Goal: Transaction & Acquisition: Obtain resource

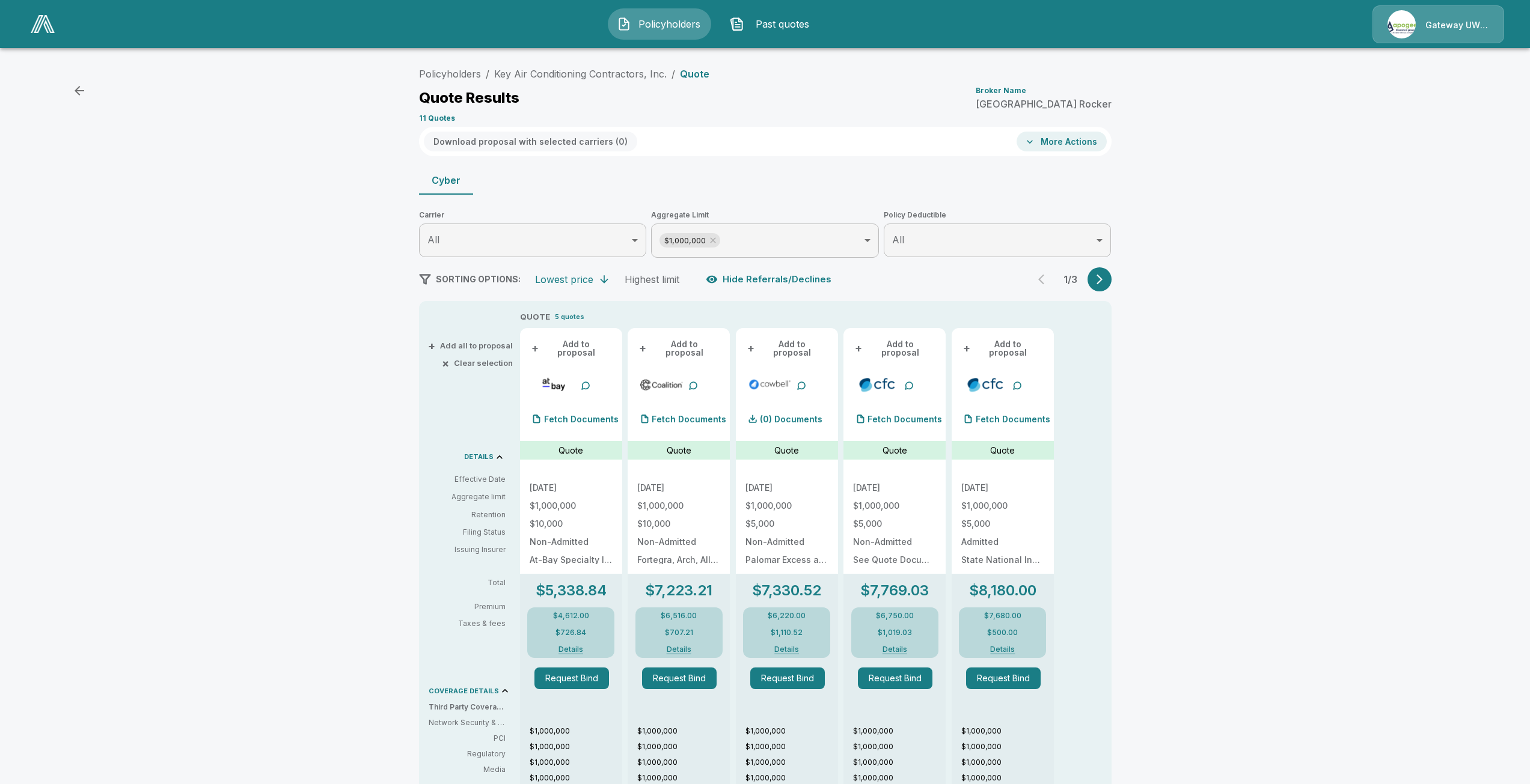
scroll to position [134, 0]
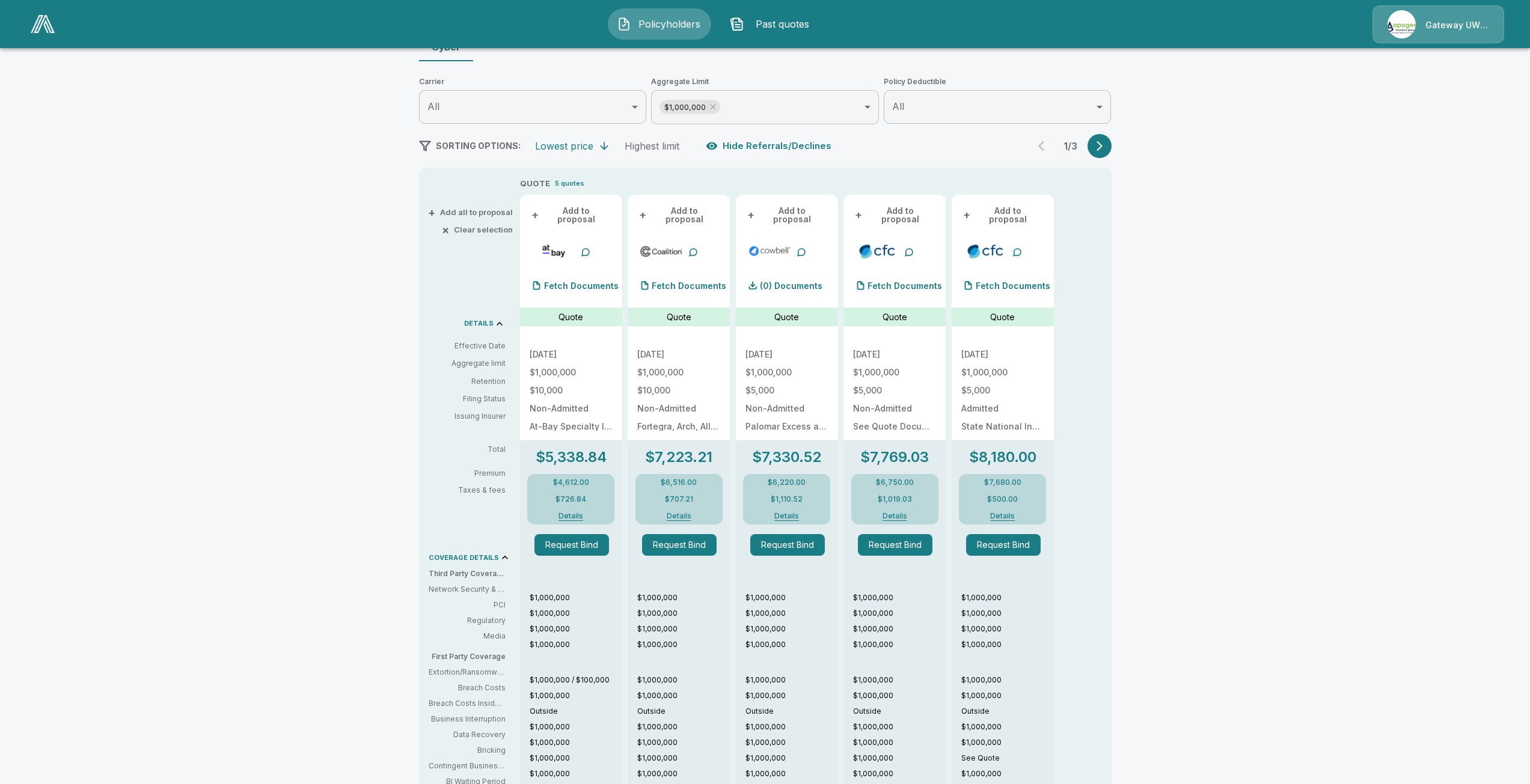
click at [1164, 329] on div "Policyholders / Key Air Conditioning Contractors, Inc. / Quote Quote Results Br…" at bounding box center [765, 466] width 1530 height 1085
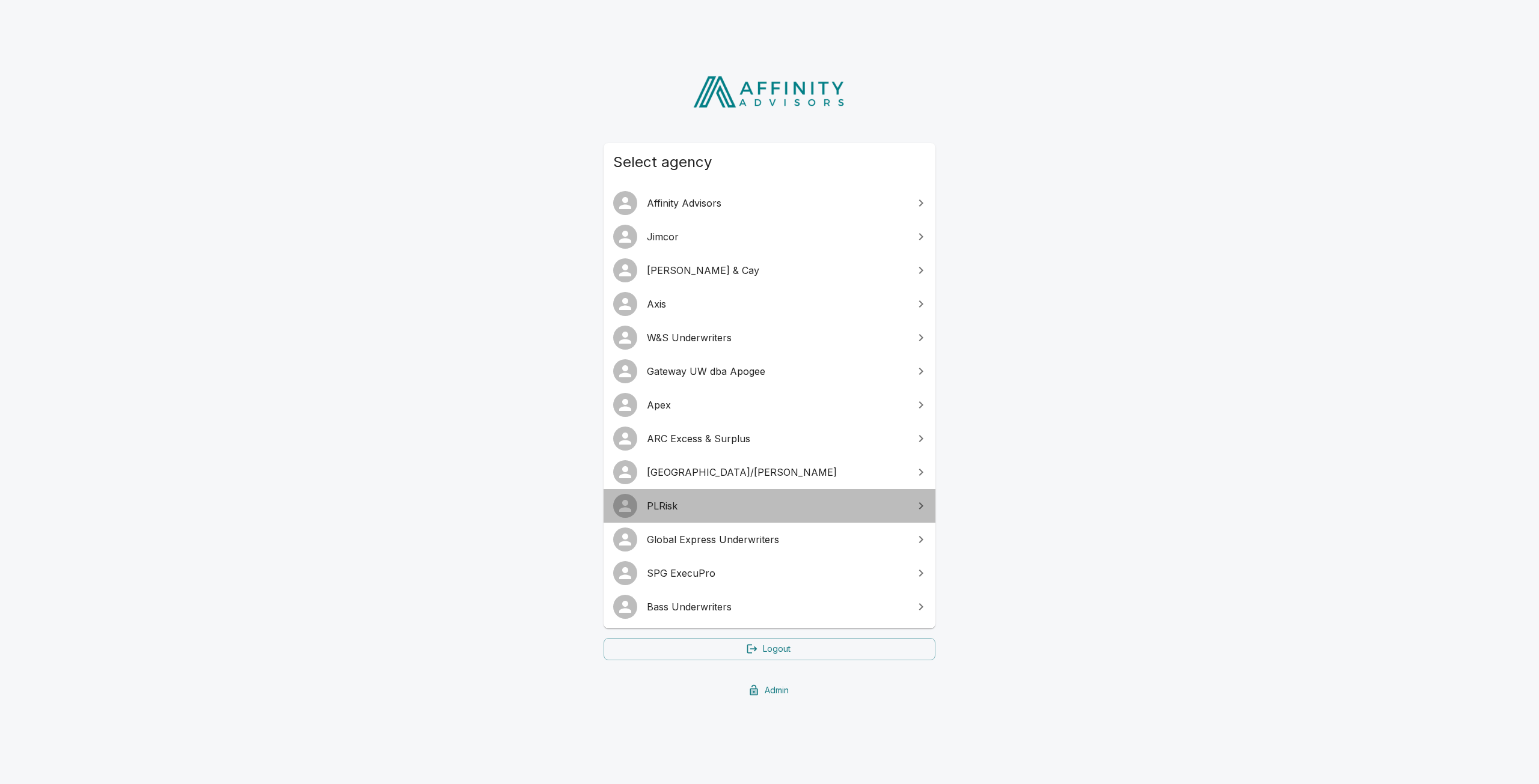
click at [675, 511] on span "PLRisk" at bounding box center [776, 506] width 260 height 14
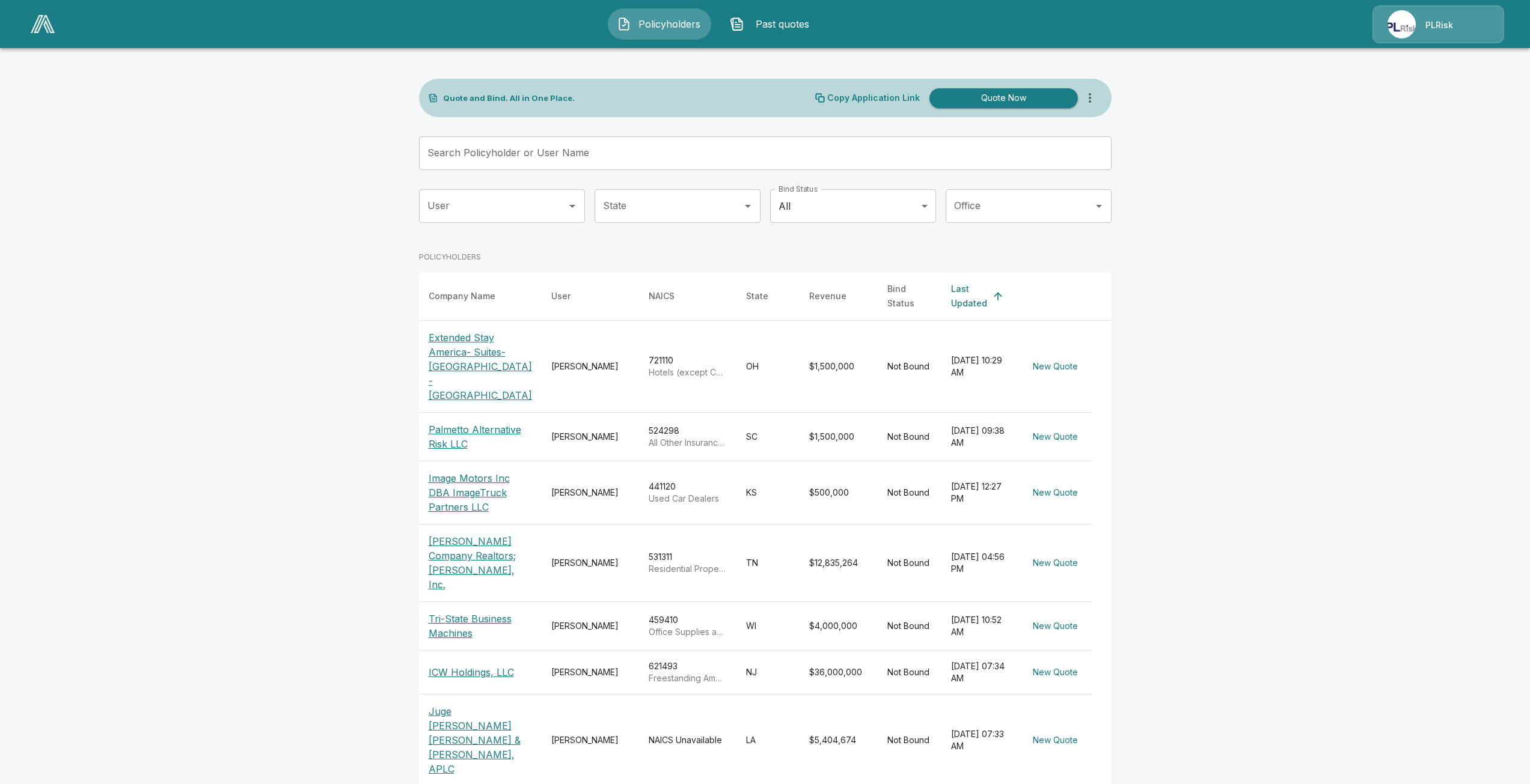
click at [480, 423] on p "Palmetto Alternative Risk LLC" at bounding box center [480, 437] width 103 height 29
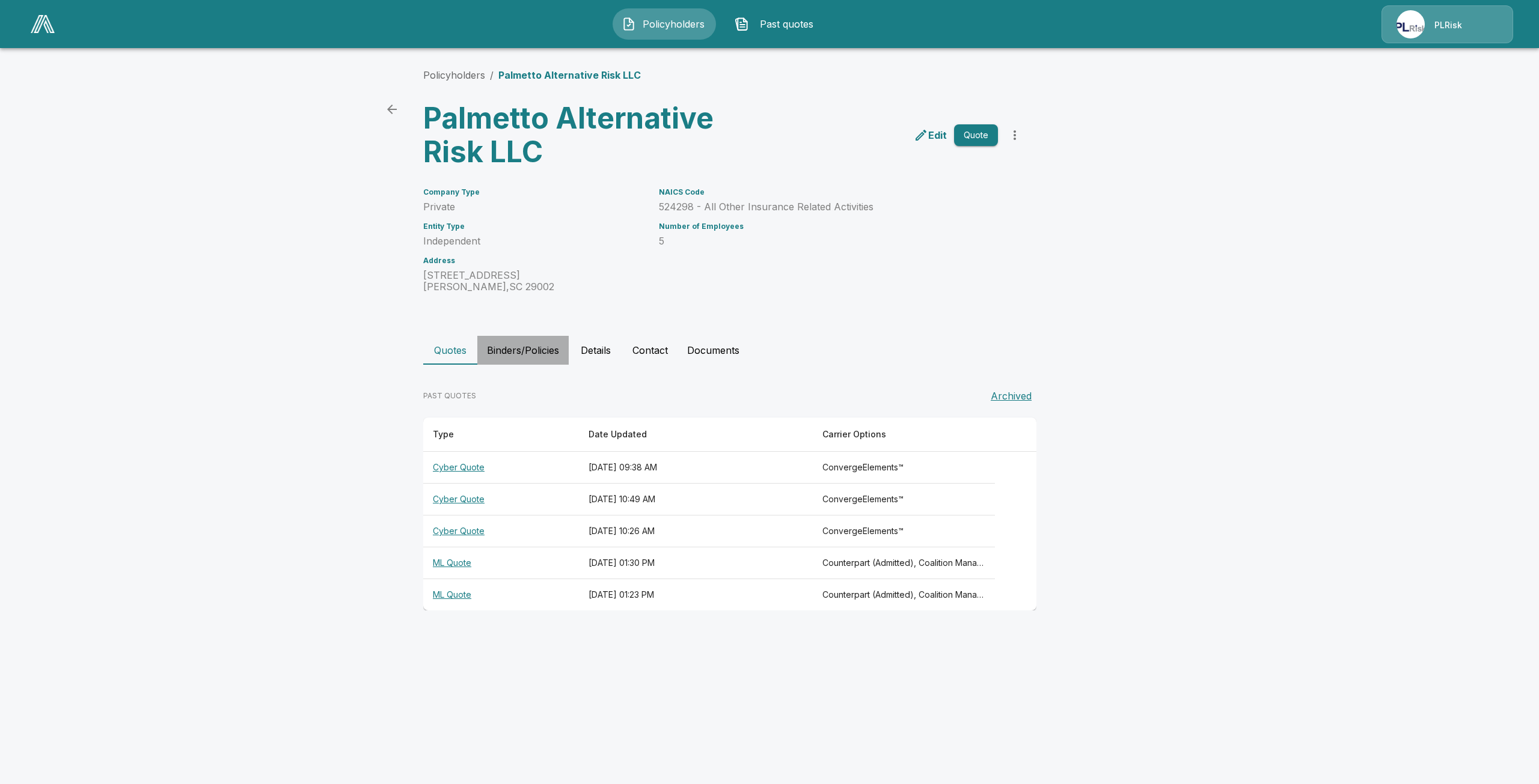
click at [535, 354] on button "Binders/Policies" at bounding box center [523, 350] width 91 height 29
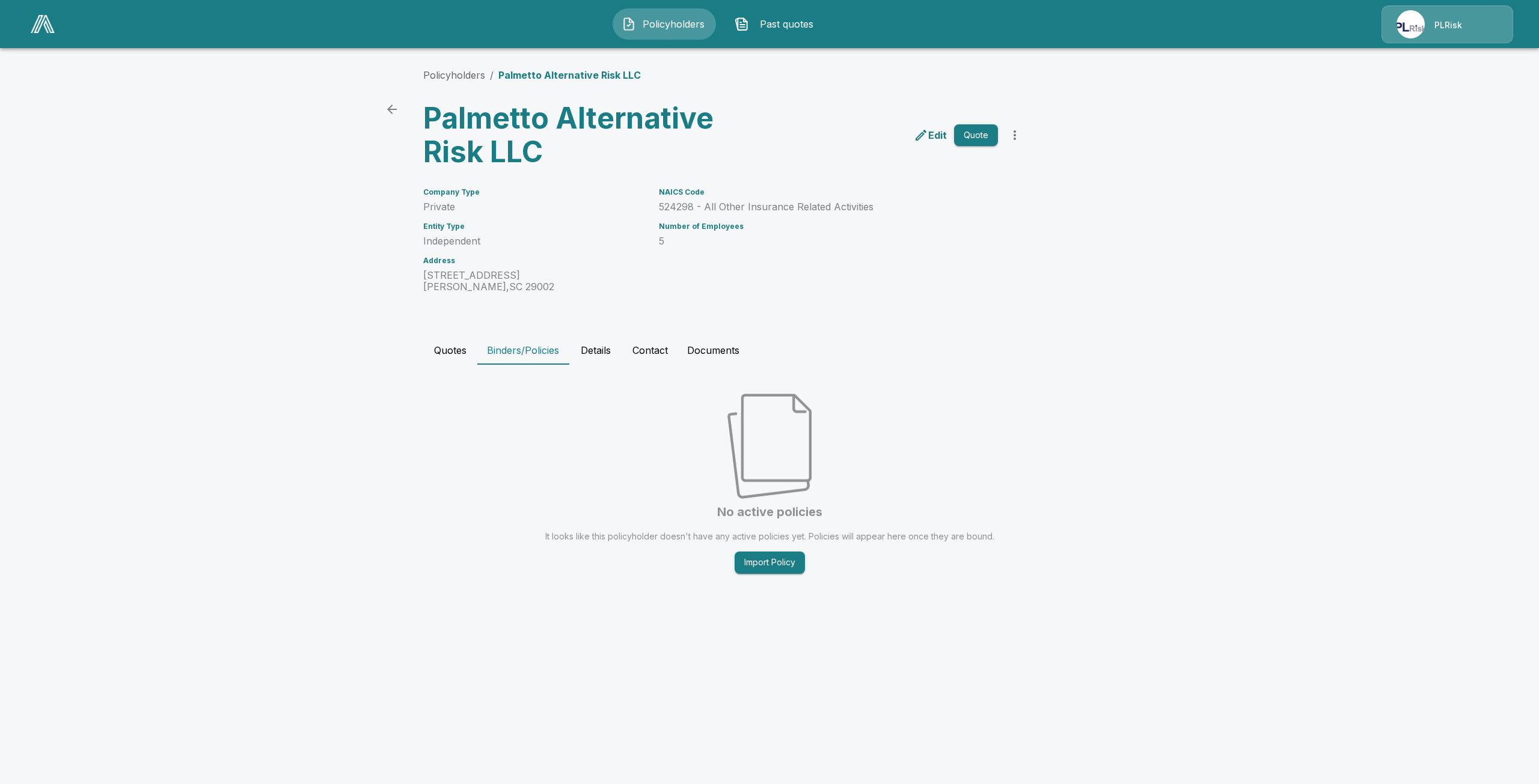
click at [458, 348] on button "Quotes" at bounding box center [450, 350] width 54 height 29
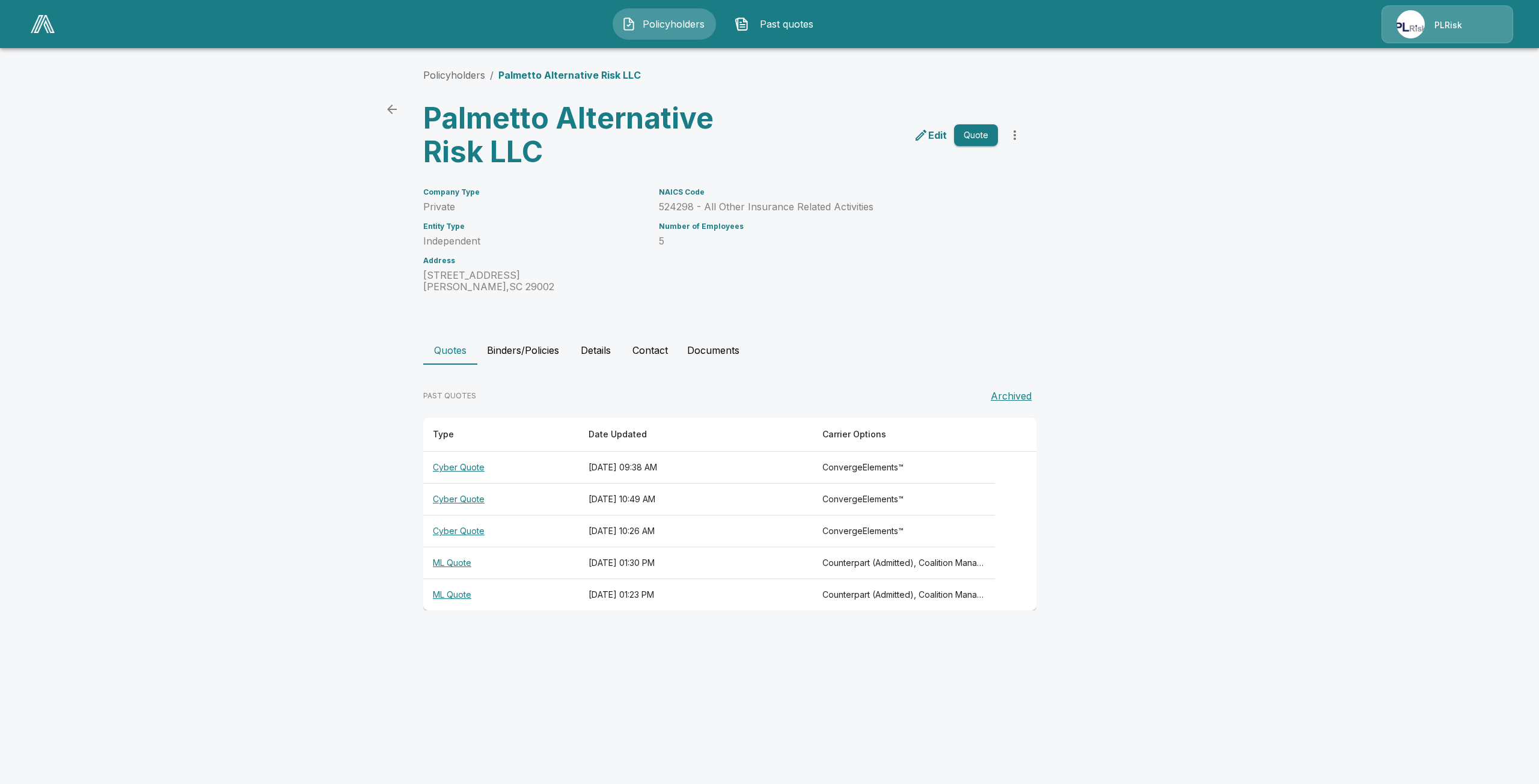
click at [969, 136] on button "Quote" at bounding box center [975, 136] width 44 height 22
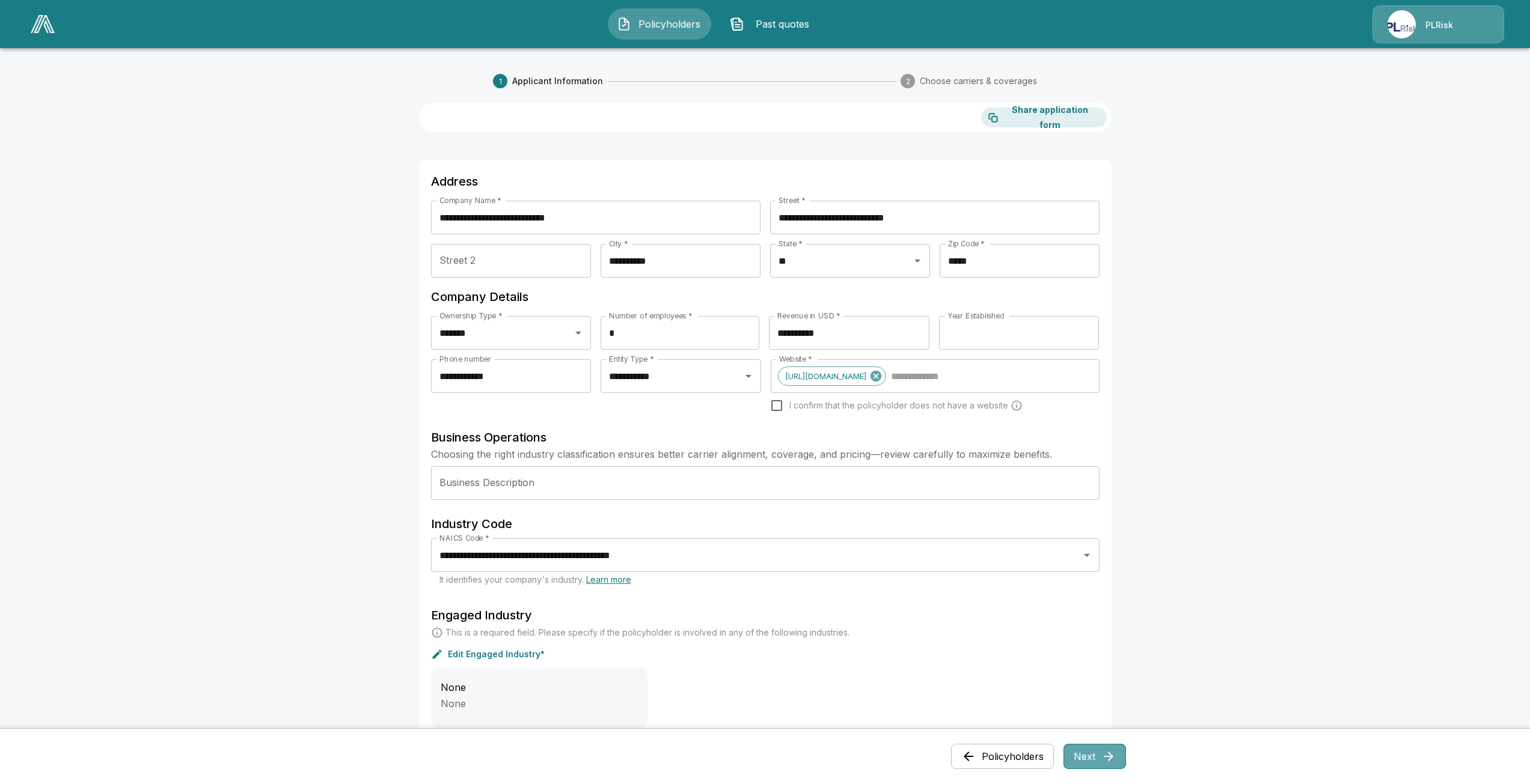
click at [1071, 759] on button "Next" at bounding box center [1095, 757] width 63 height 25
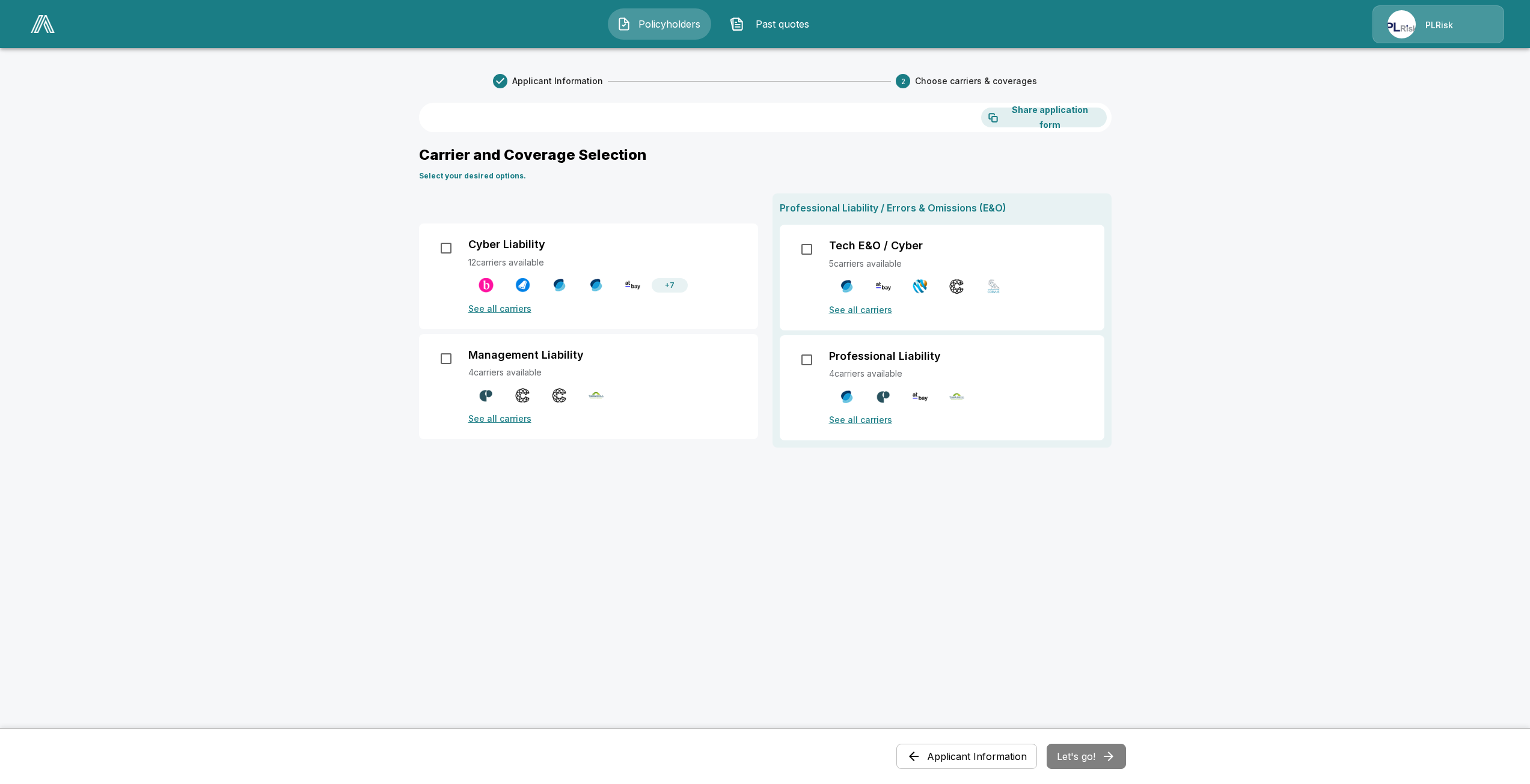
click at [861, 312] on p "See all carriers" at bounding box center [960, 309] width 261 height 12
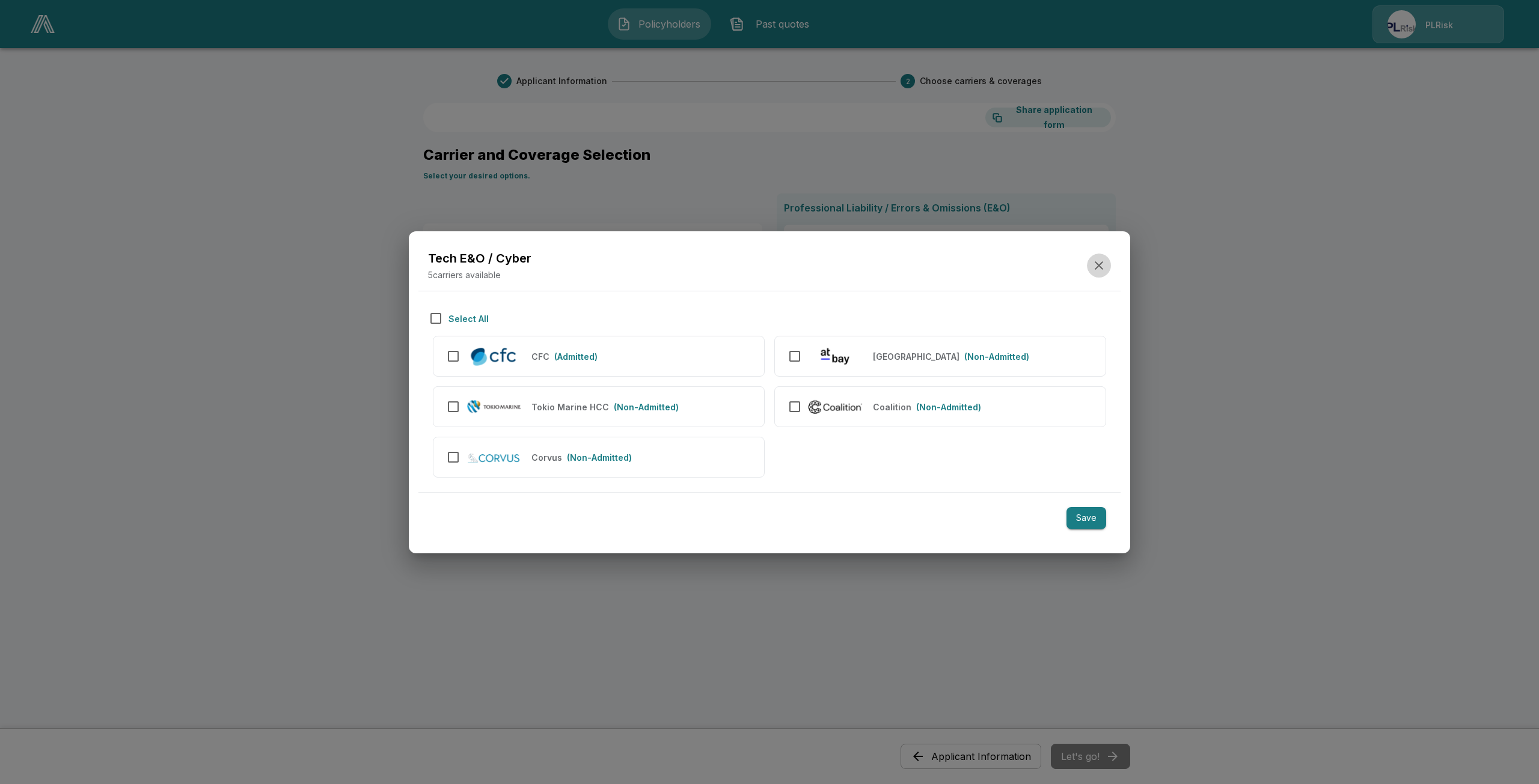
click at [1103, 264] on icon "button" at bounding box center [1099, 265] width 14 height 14
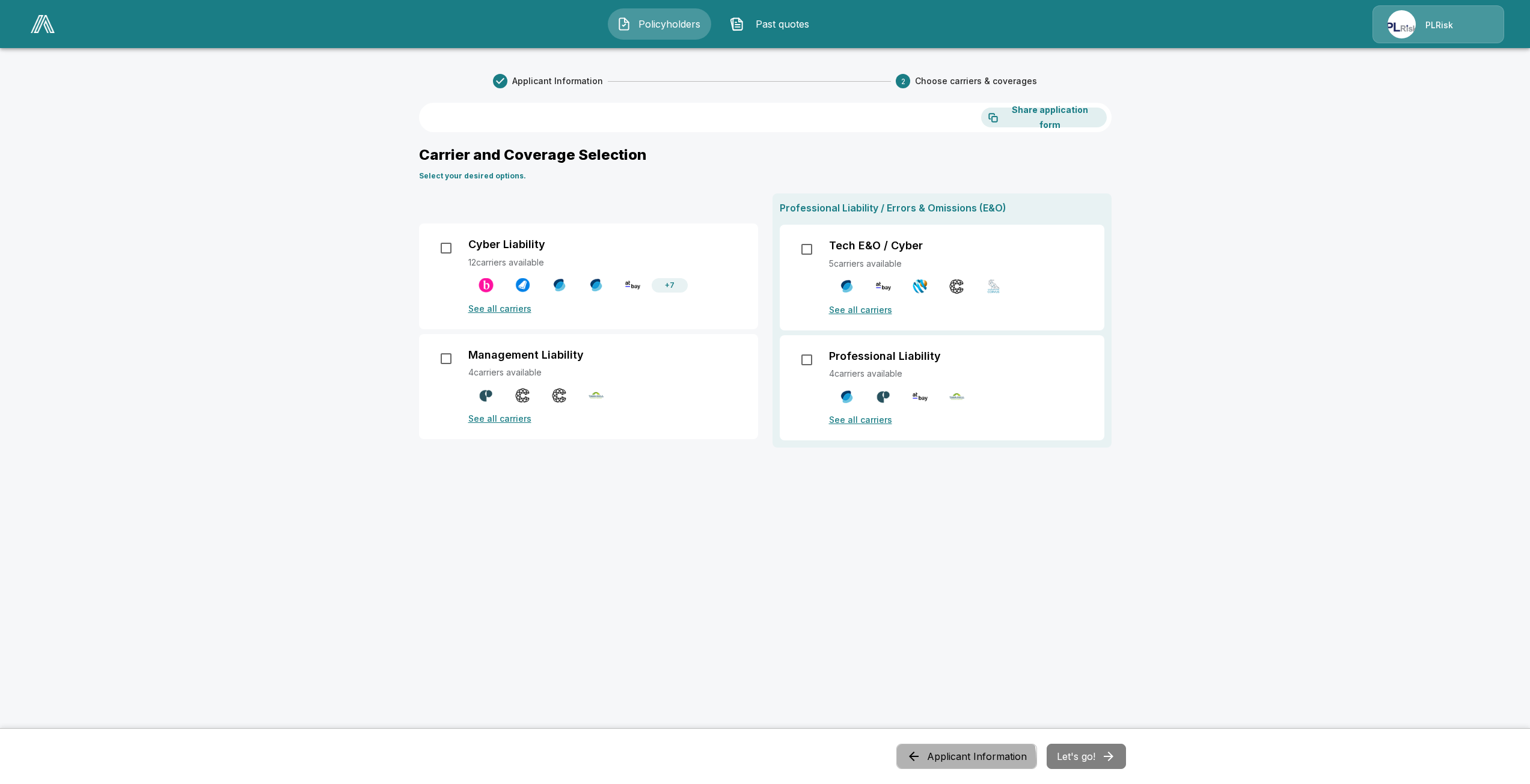
click at [963, 761] on button "Applicant Information" at bounding box center [967, 757] width 141 height 25
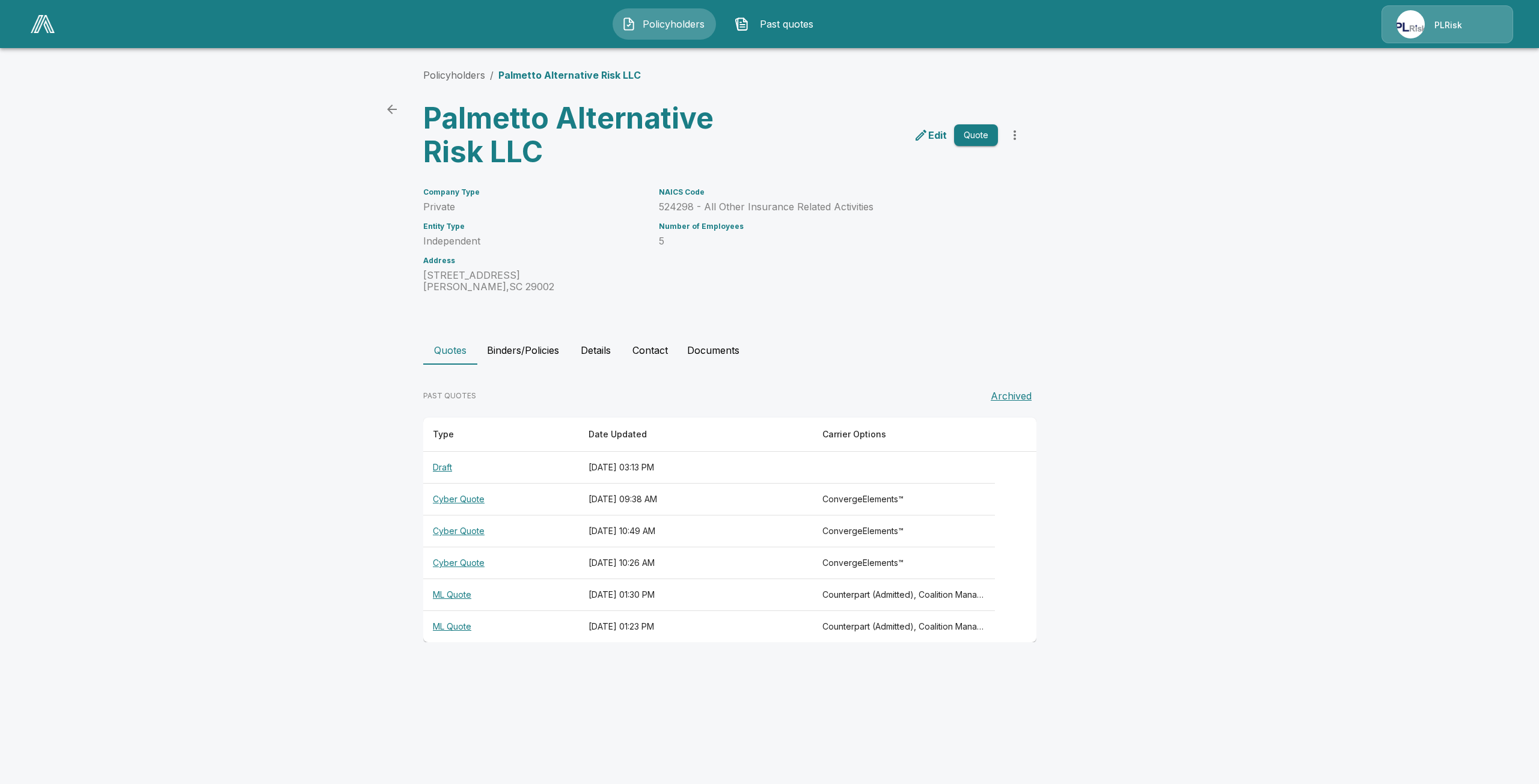
click at [1189, 474] on main "Policyholders / Palmetto Alternative Risk LLC Palmetto Alternative Risk LLC Edi…" at bounding box center [769, 333] width 1539 height 665
click at [457, 499] on th "Cyber Quote" at bounding box center [501, 500] width 156 height 32
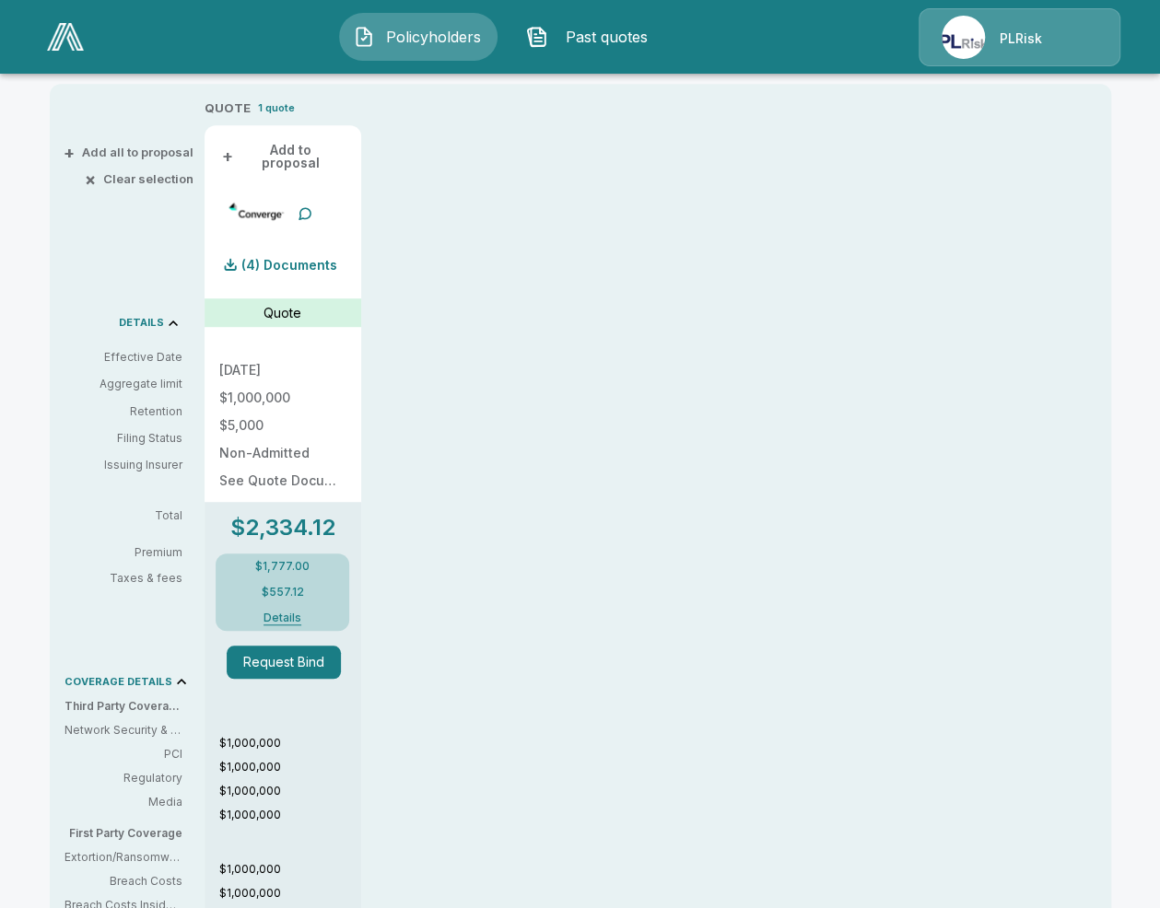
scroll to position [421, 0]
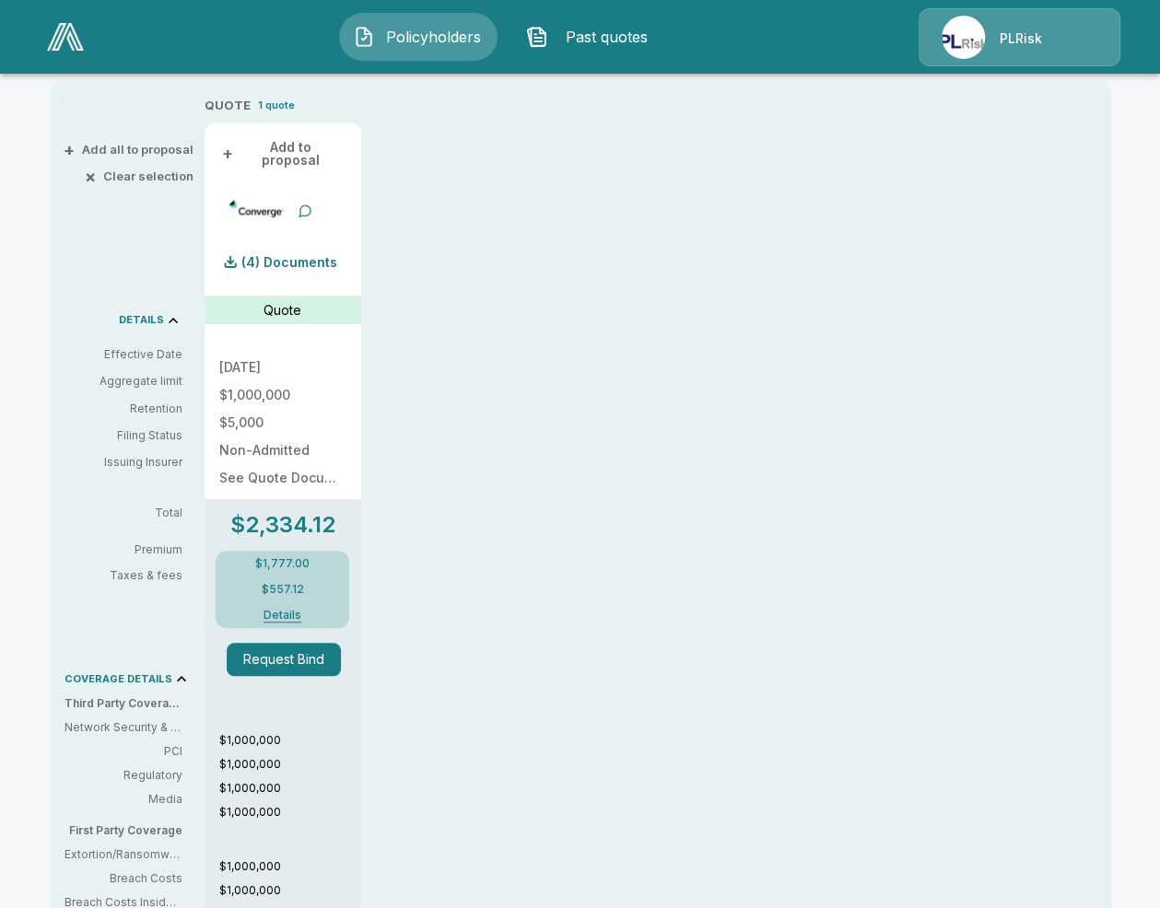
click at [308, 204] on div at bounding box center [305, 211] width 15 height 15
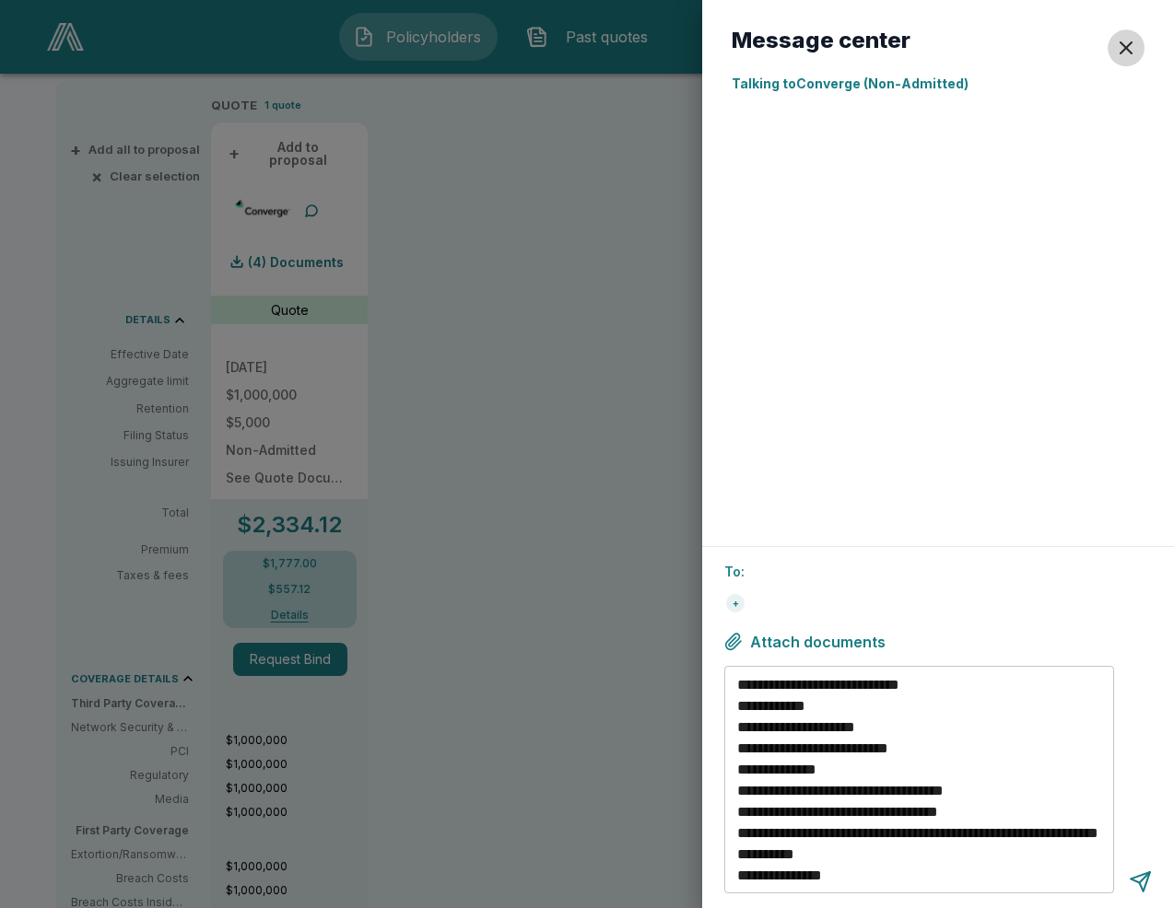
click at [1128, 51] on div "button" at bounding box center [1126, 48] width 22 height 22
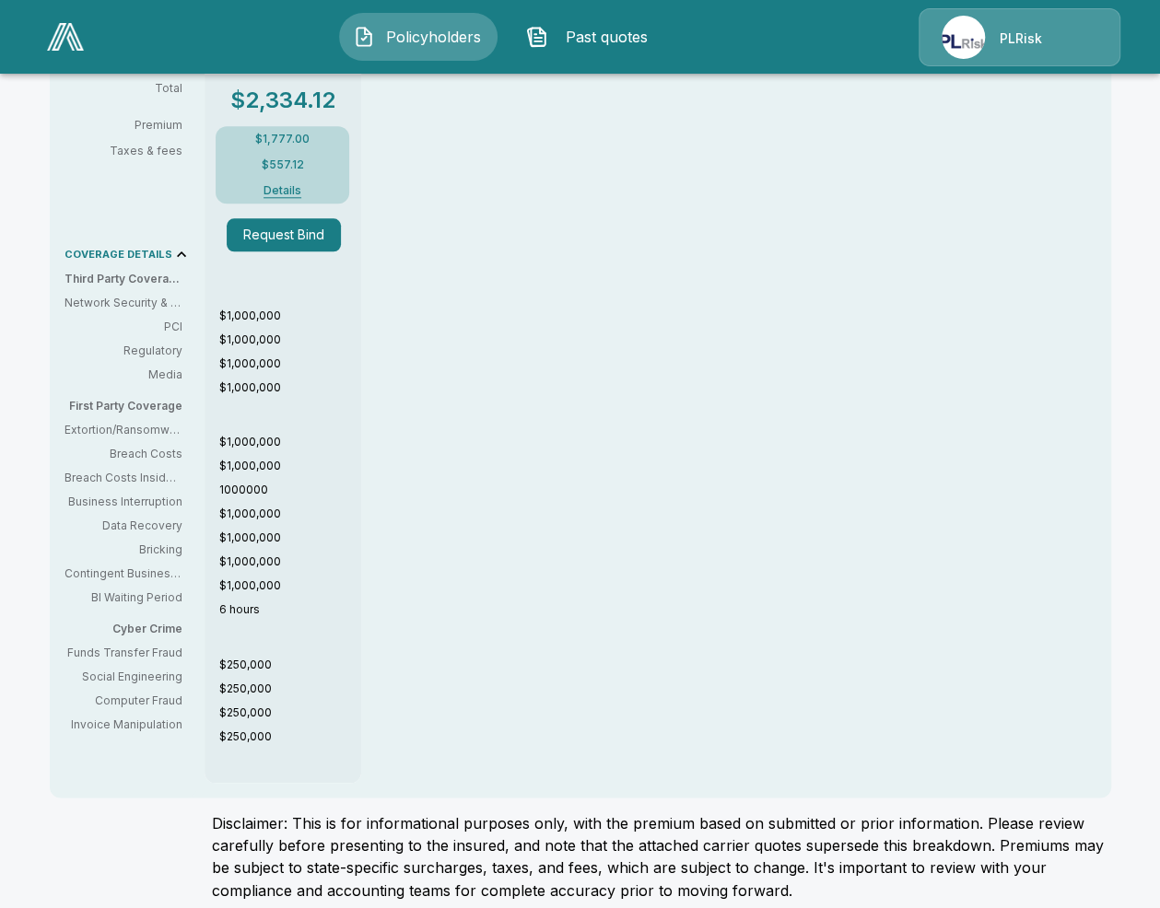
scroll to position [850, 0]
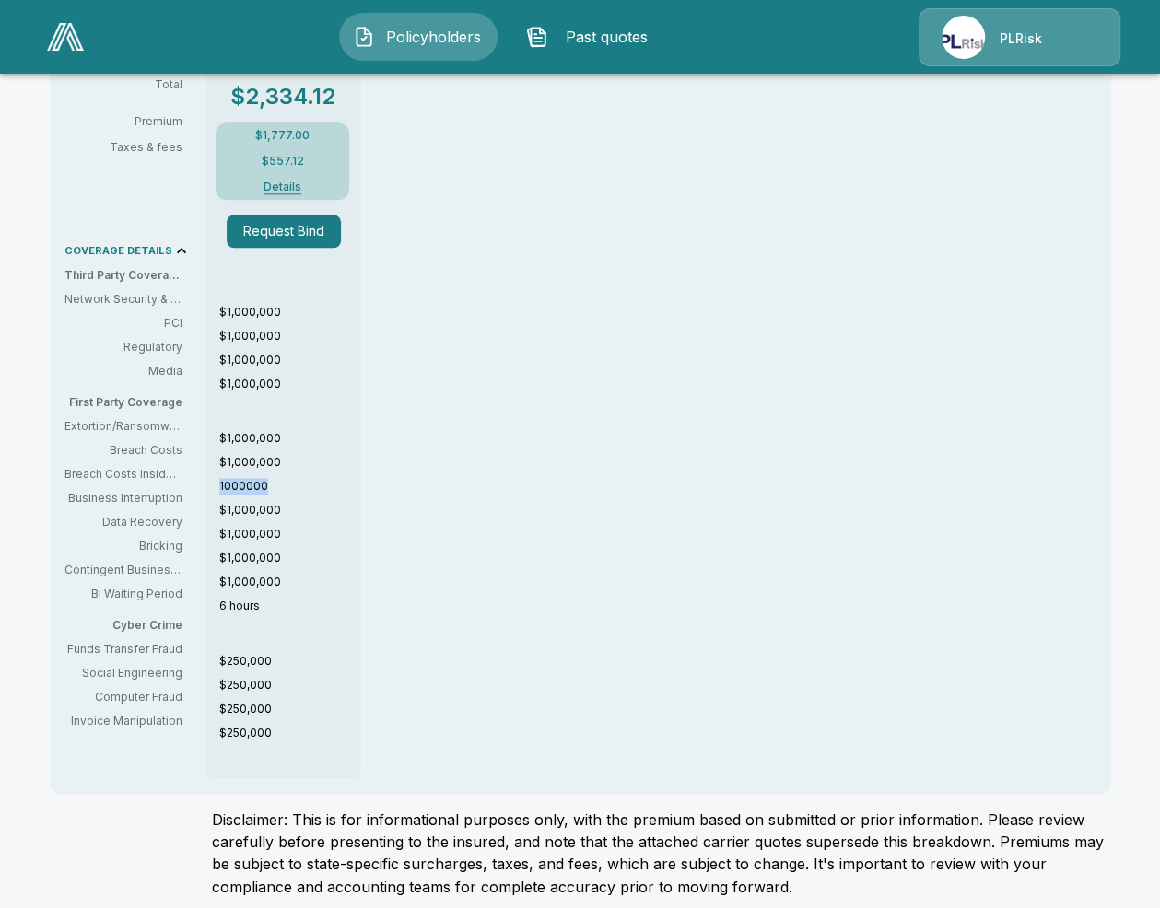
drag, startPoint x: 286, startPoint y: 473, endPoint x: 217, endPoint y: 476, distance: 68.3
click at [217, 476] on div "$1,000,000 $1,000,000 $1,000,000 $1,000,000 $1,000,000 $1,000,000 1000000 $1,00…" at bounding box center [283, 535] width 157 height 462
click at [236, 480] on p "1000000" at bounding box center [290, 486] width 142 height 17
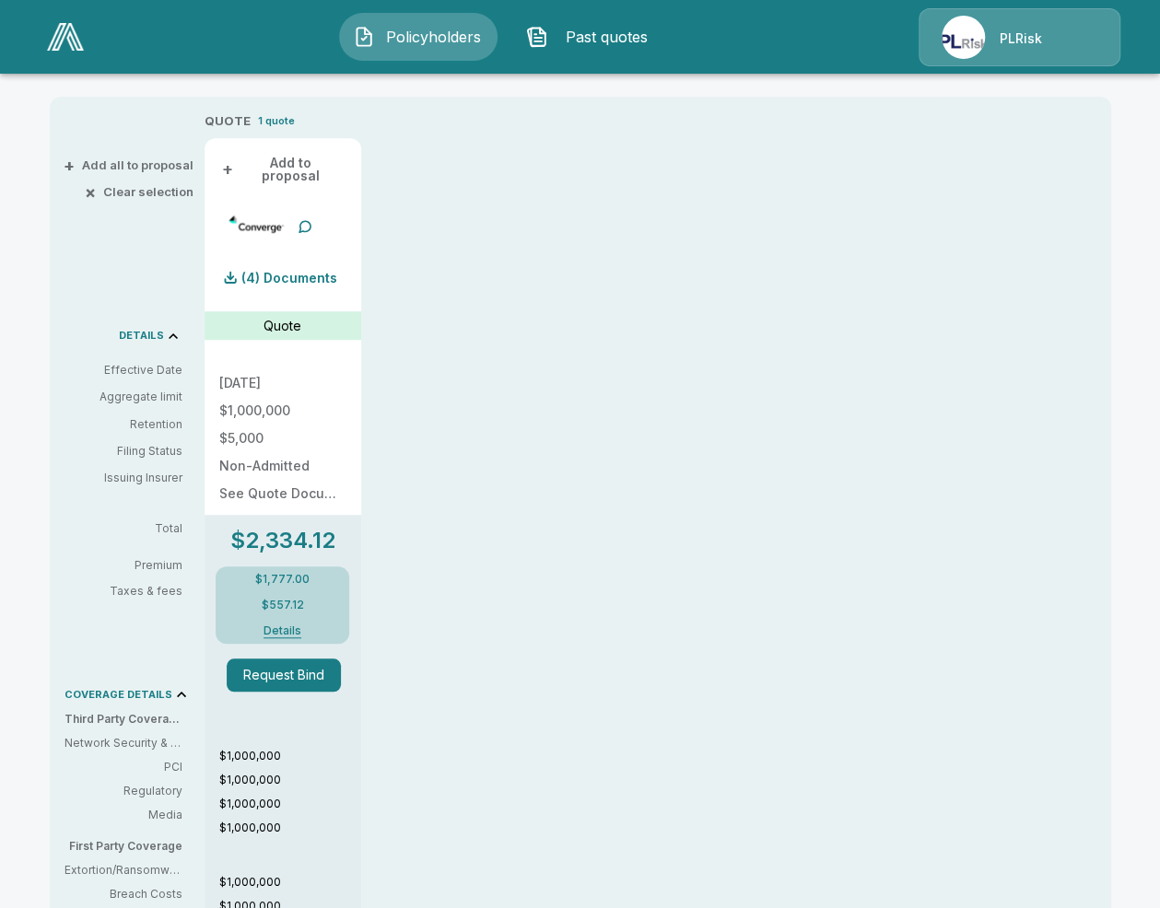
scroll to position [389, 0]
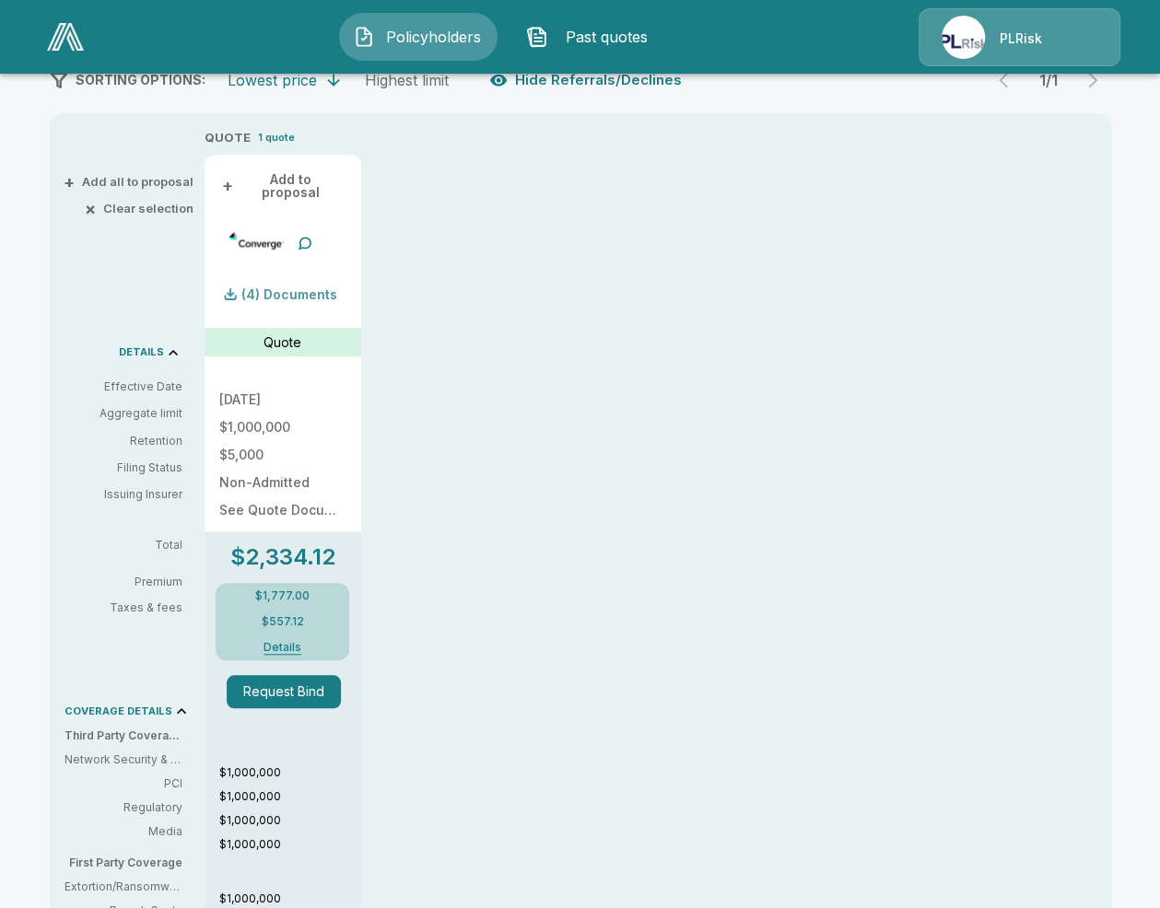
click at [264, 288] on p "(4) Documents" at bounding box center [289, 294] width 96 height 13
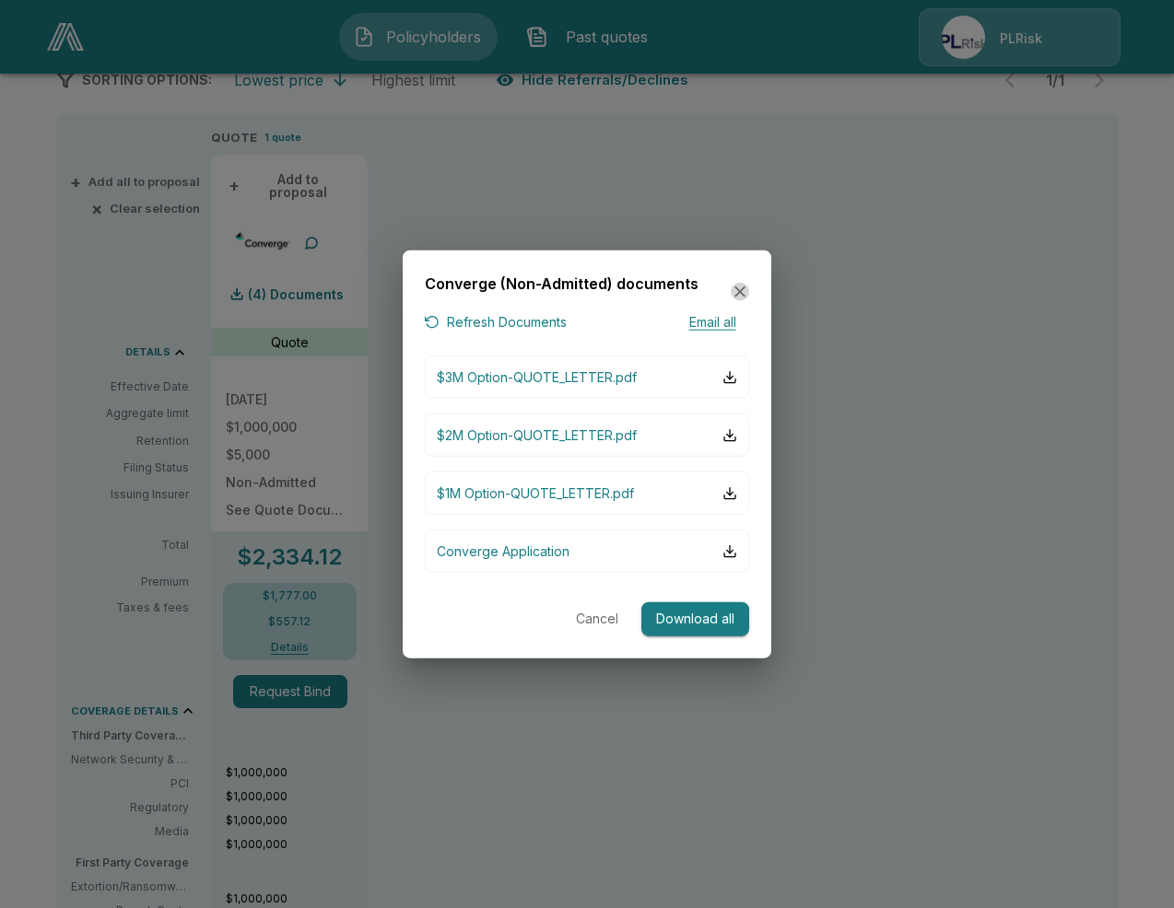
click at [737, 297] on icon "button" at bounding box center [740, 292] width 18 height 18
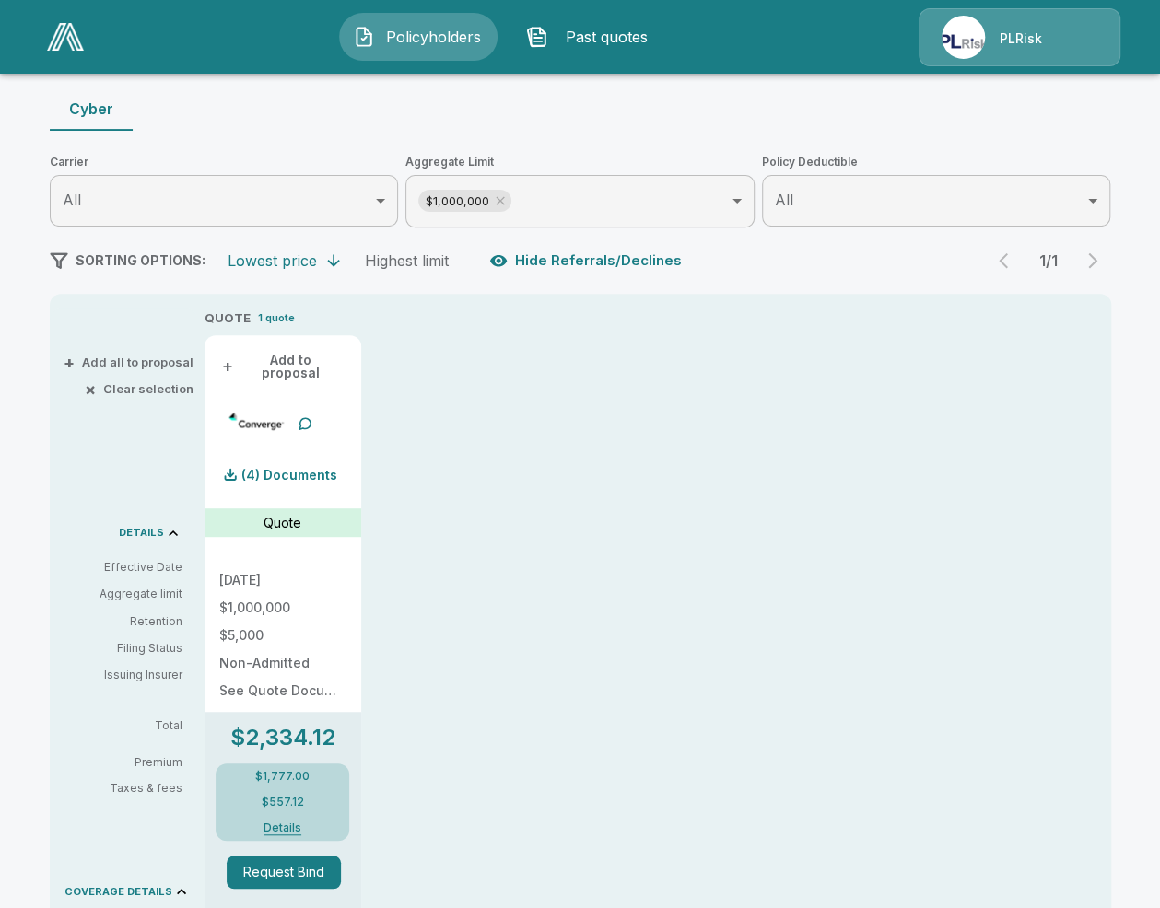
scroll to position [205, 0]
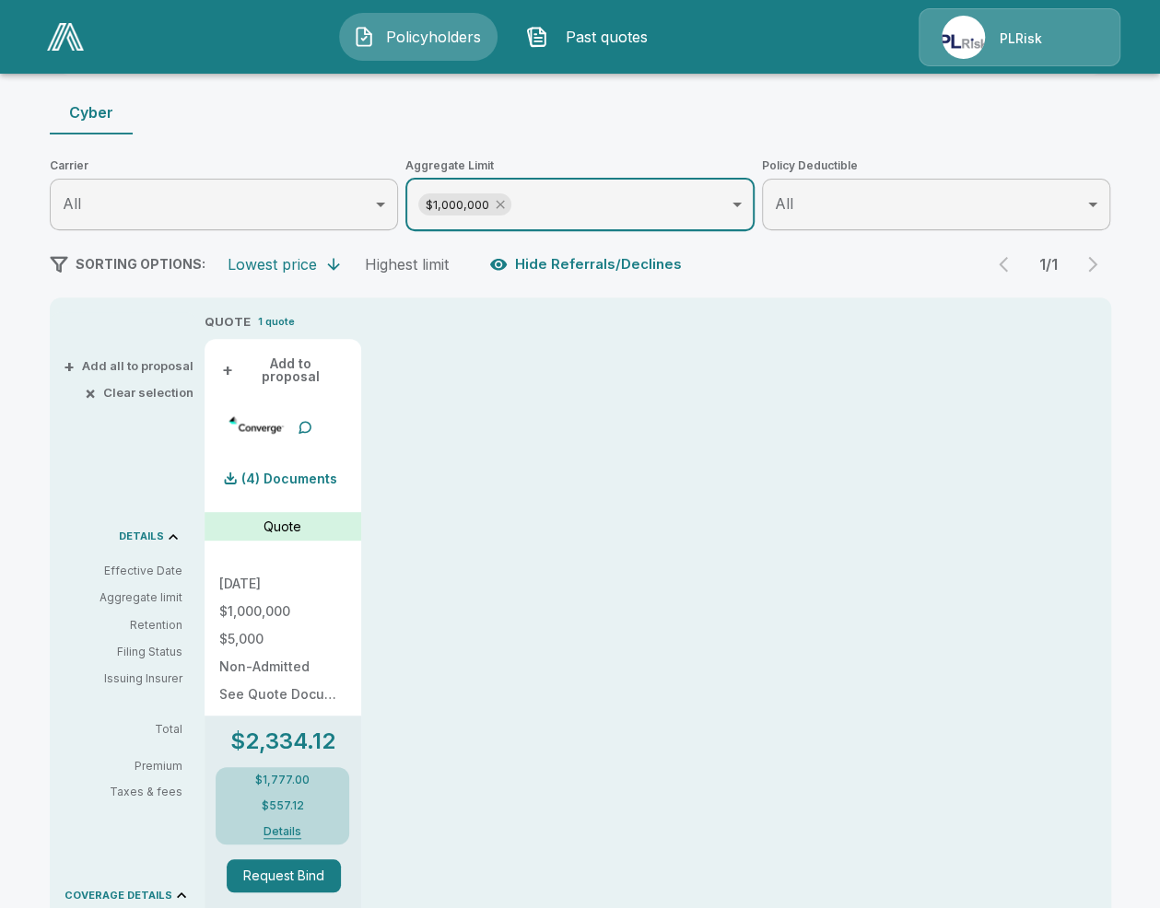
click at [504, 205] on icon at bounding box center [500, 205] width 8 height 8
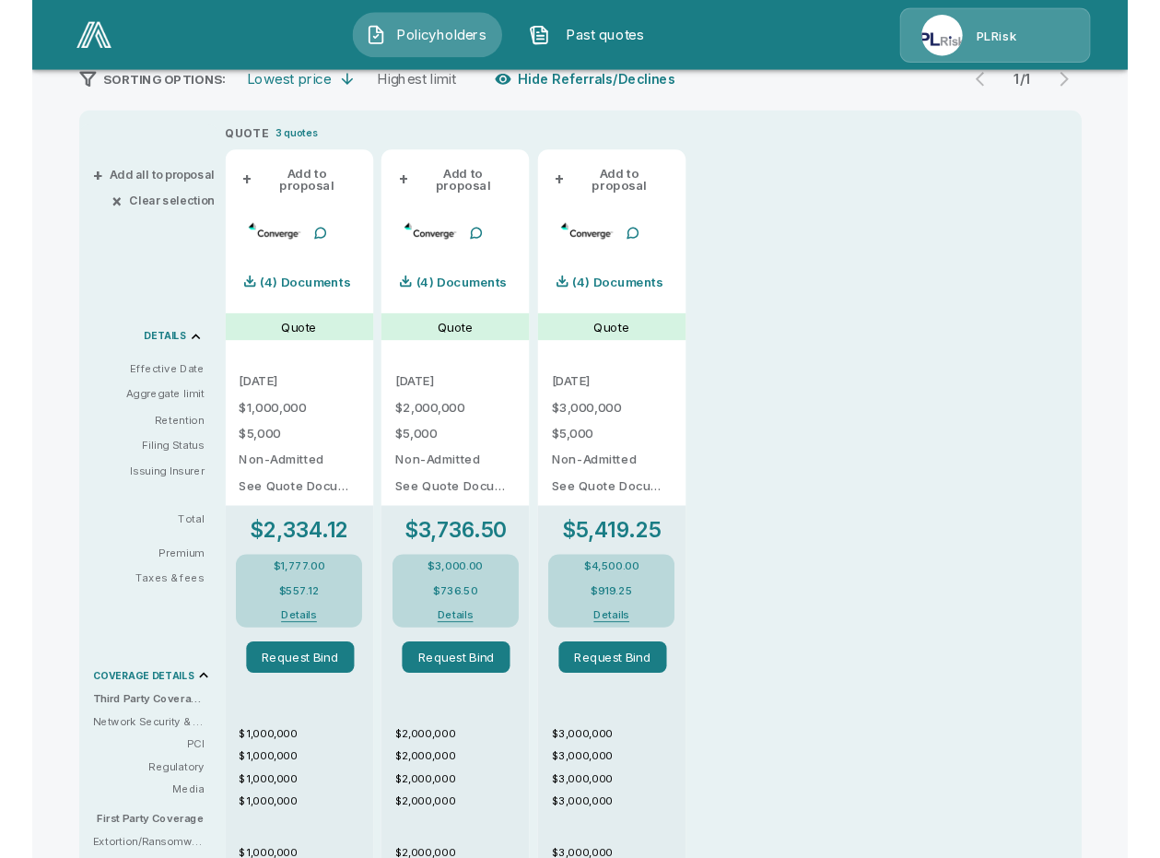
scroll to position [389, 0]
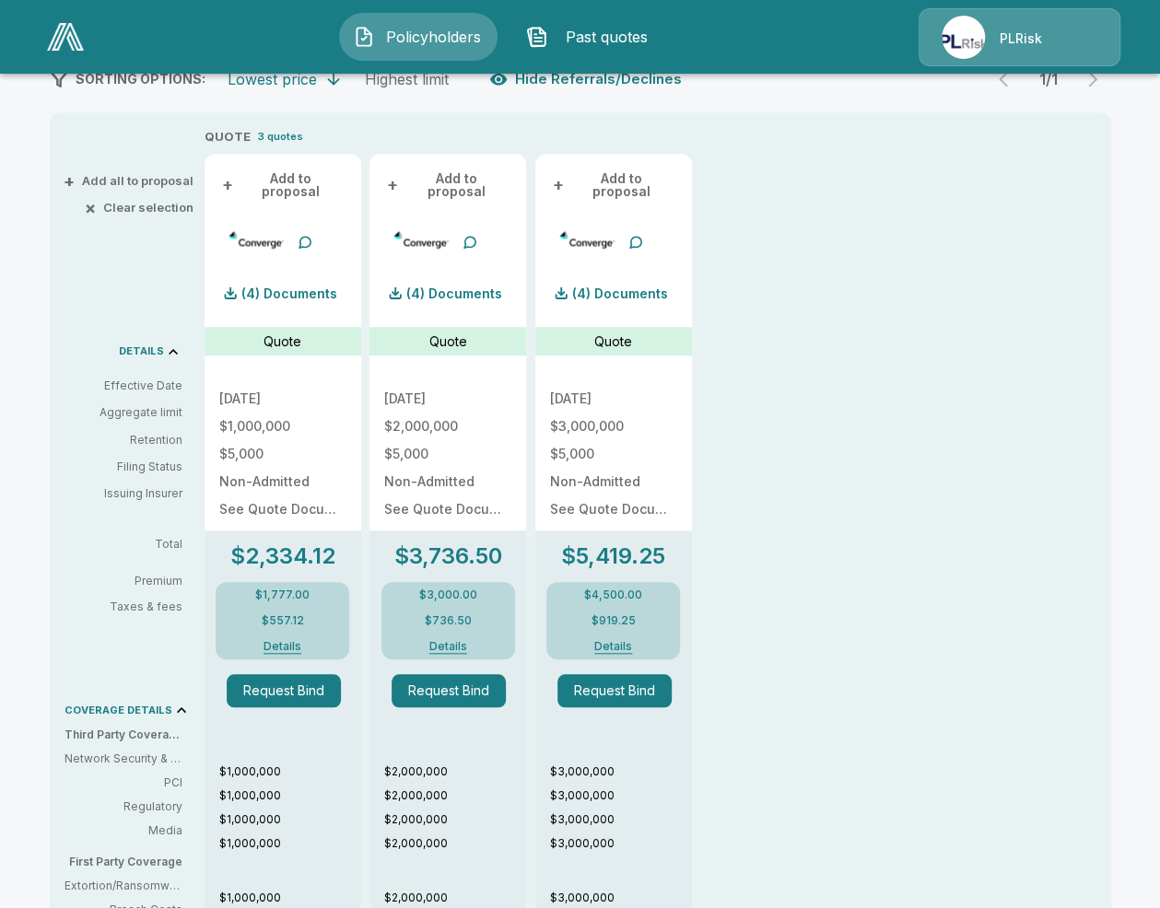
click at [448, 641] on button "Details" at bounding box center [448, 646] width 82 height 11
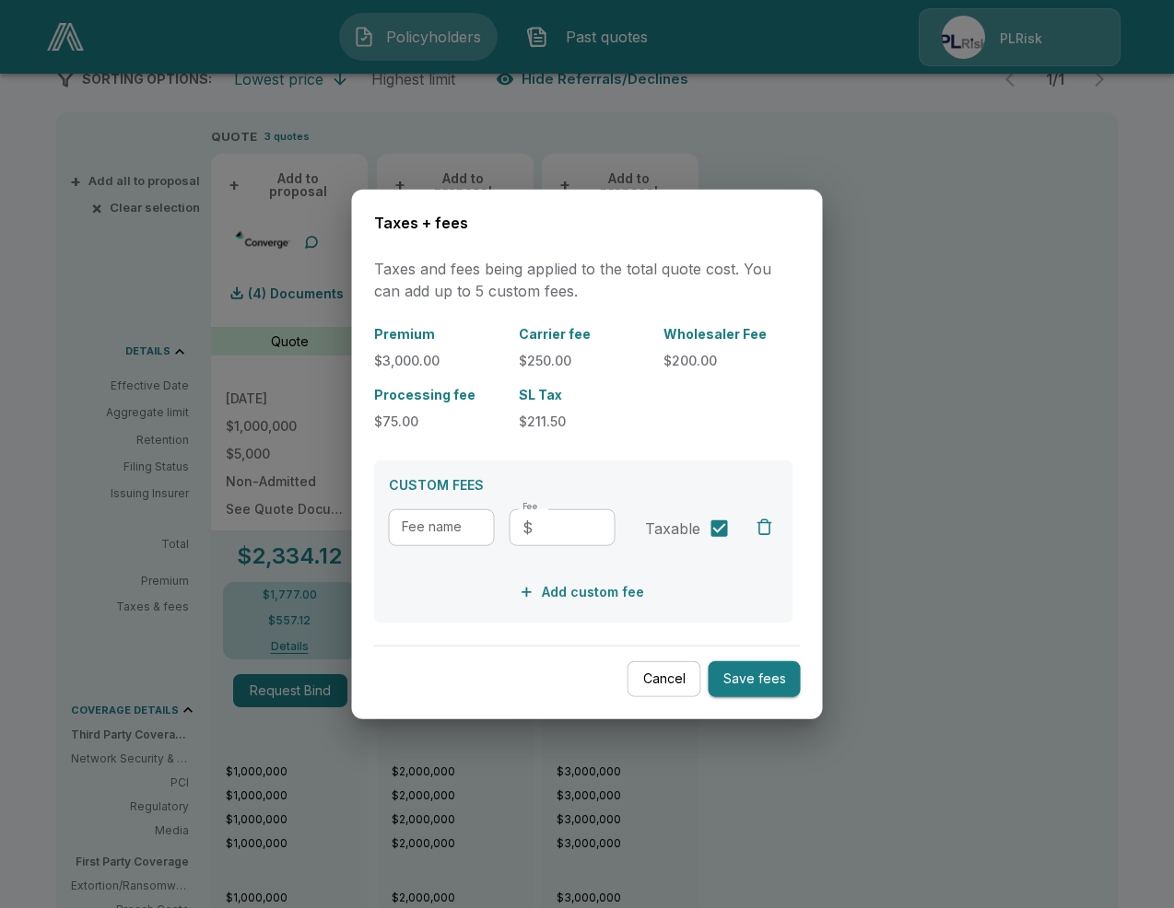
drag, startPoint x: 647, startPoint y: 672, endPoint x: 560, endPoint y: 650, distance: 89.4
click at [647, 673] on button "Cancel" at bounding box center [664, 680] width 74 height 36
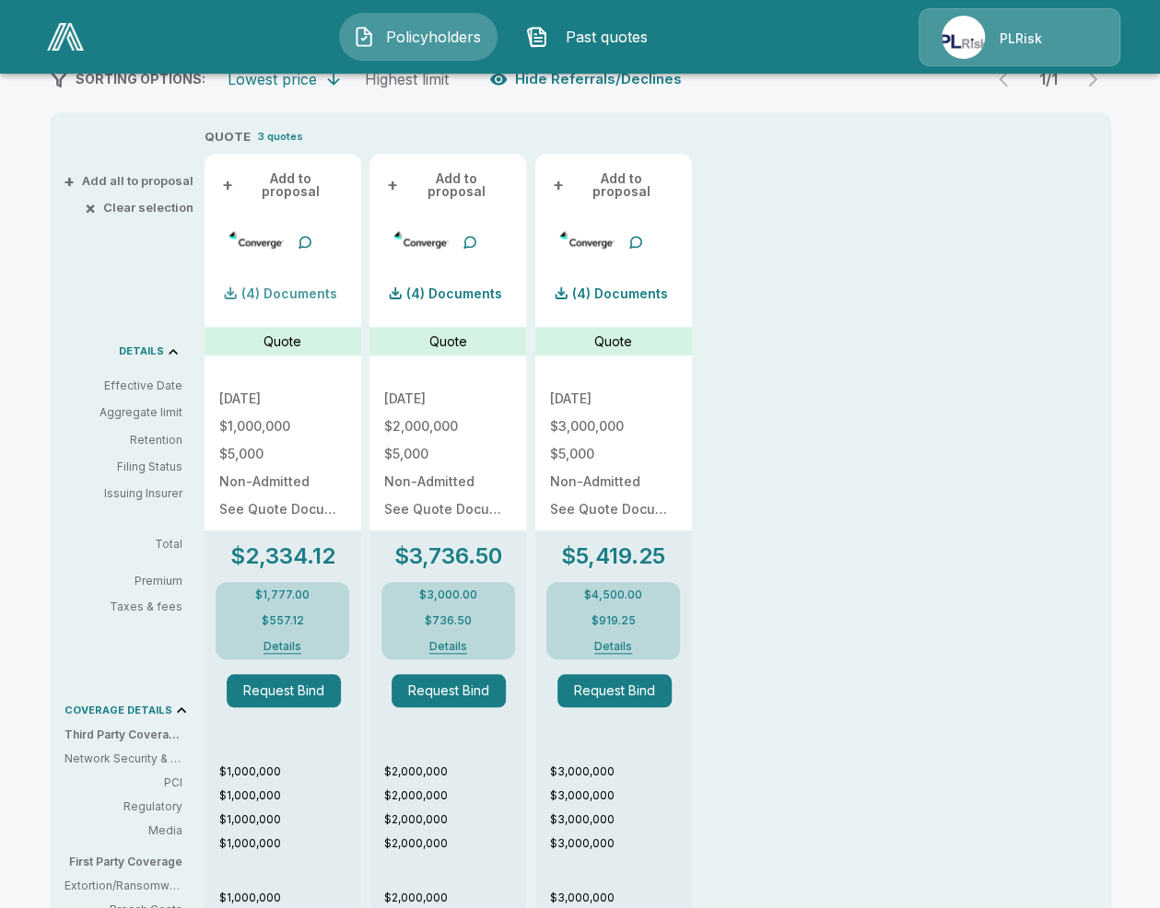
click at [284, 287] on p "(4) Documents" at bounding box center [289, 293] width 96 height 13
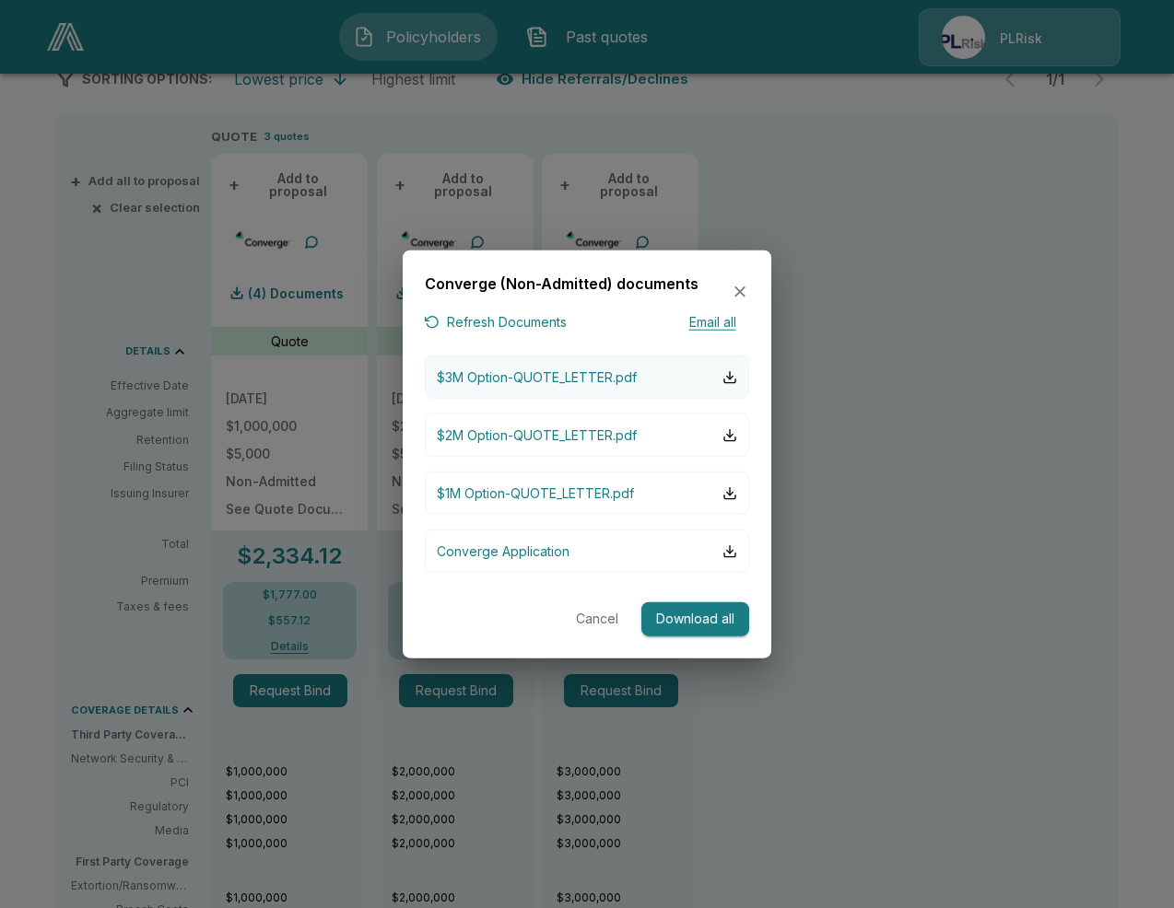
click at [551, 375] on p "$3M Option-QUOTE_LETTER.pdf" at bounding box center [537, 377] width 200 height 19
drag, startPoint x: 1050, startPoint y: 394, endPoint x: 1019, endPoint y: 377, distance: 35.9
click at [1049, 392] on div at bounding box center [587, 454] width 1174 height 908
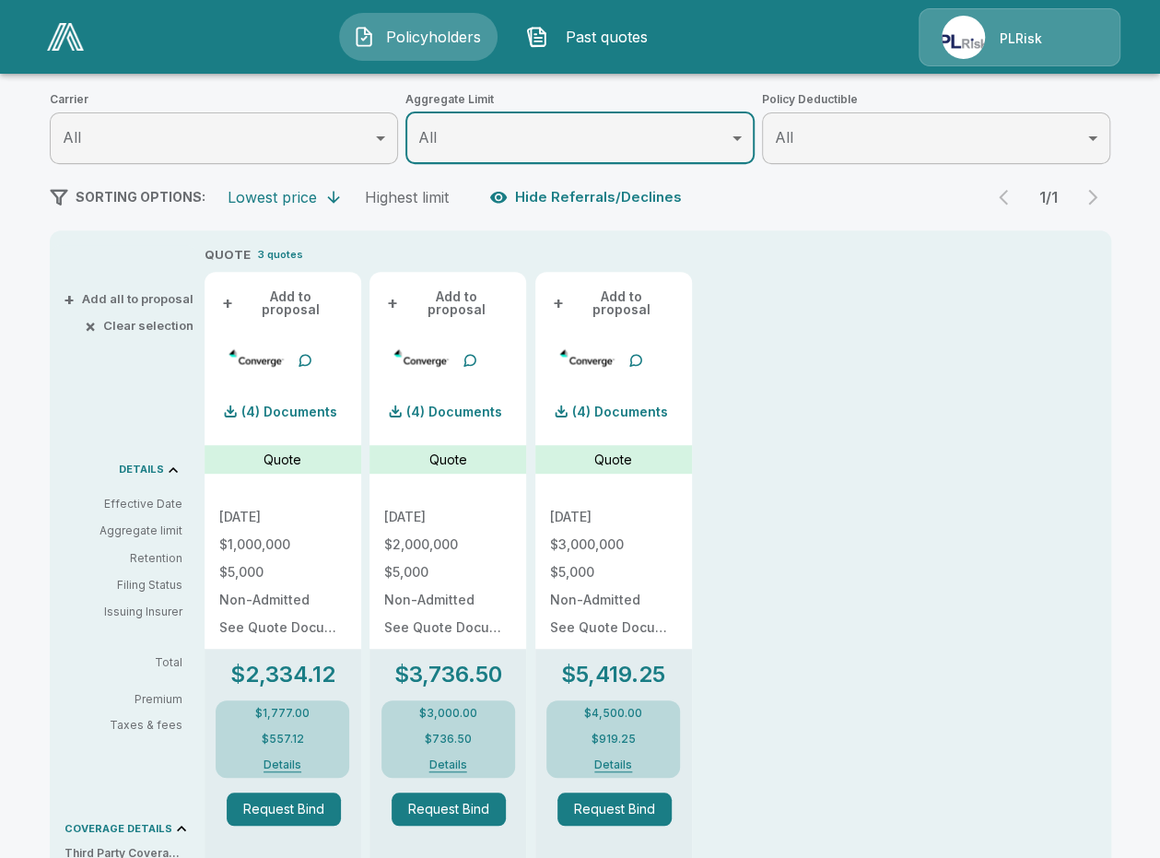
scroll to position [205, 0]
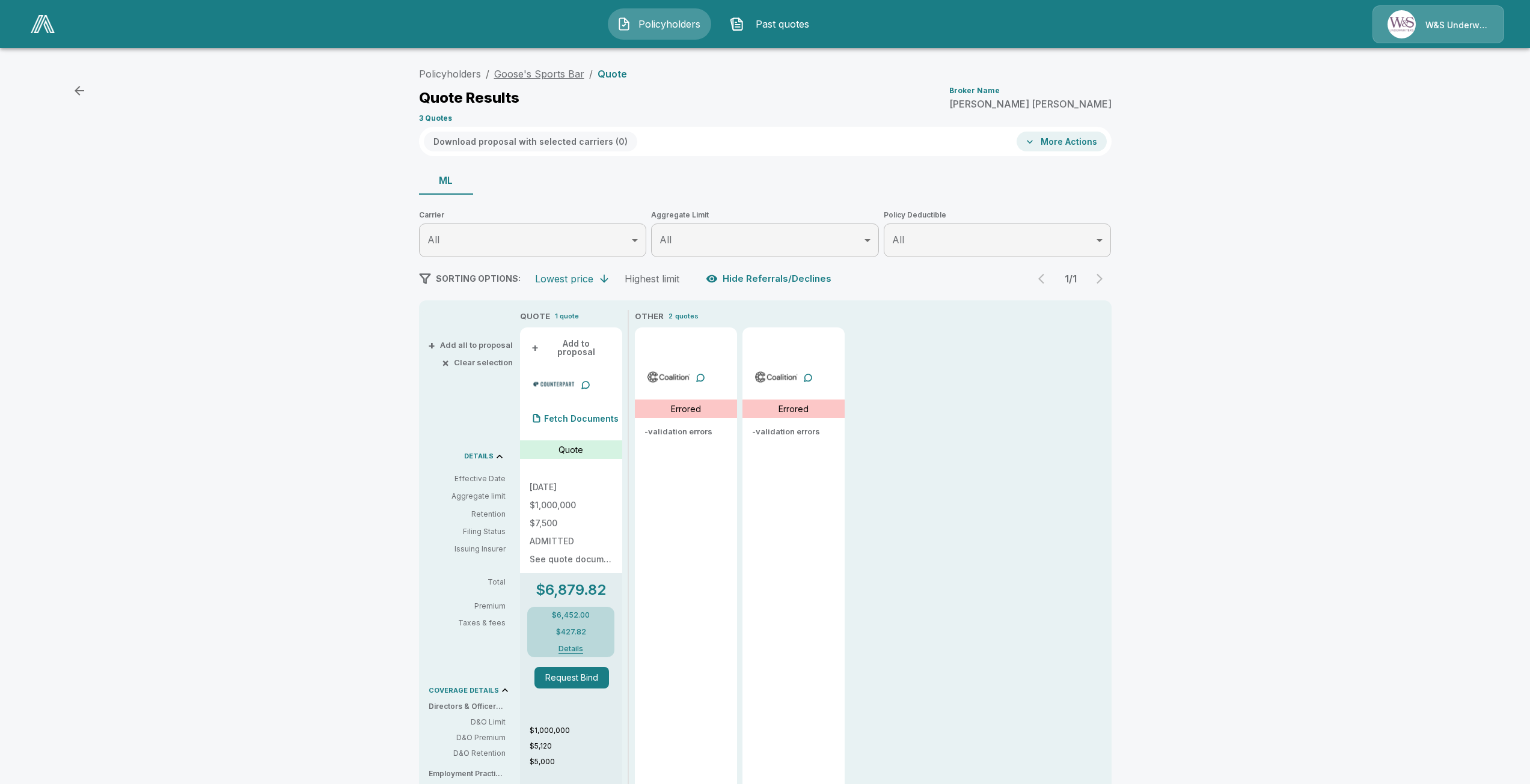
click at [558, 74] on link "Goose's Sports Bar" at bounding box center [539, 74] width 90 height 12
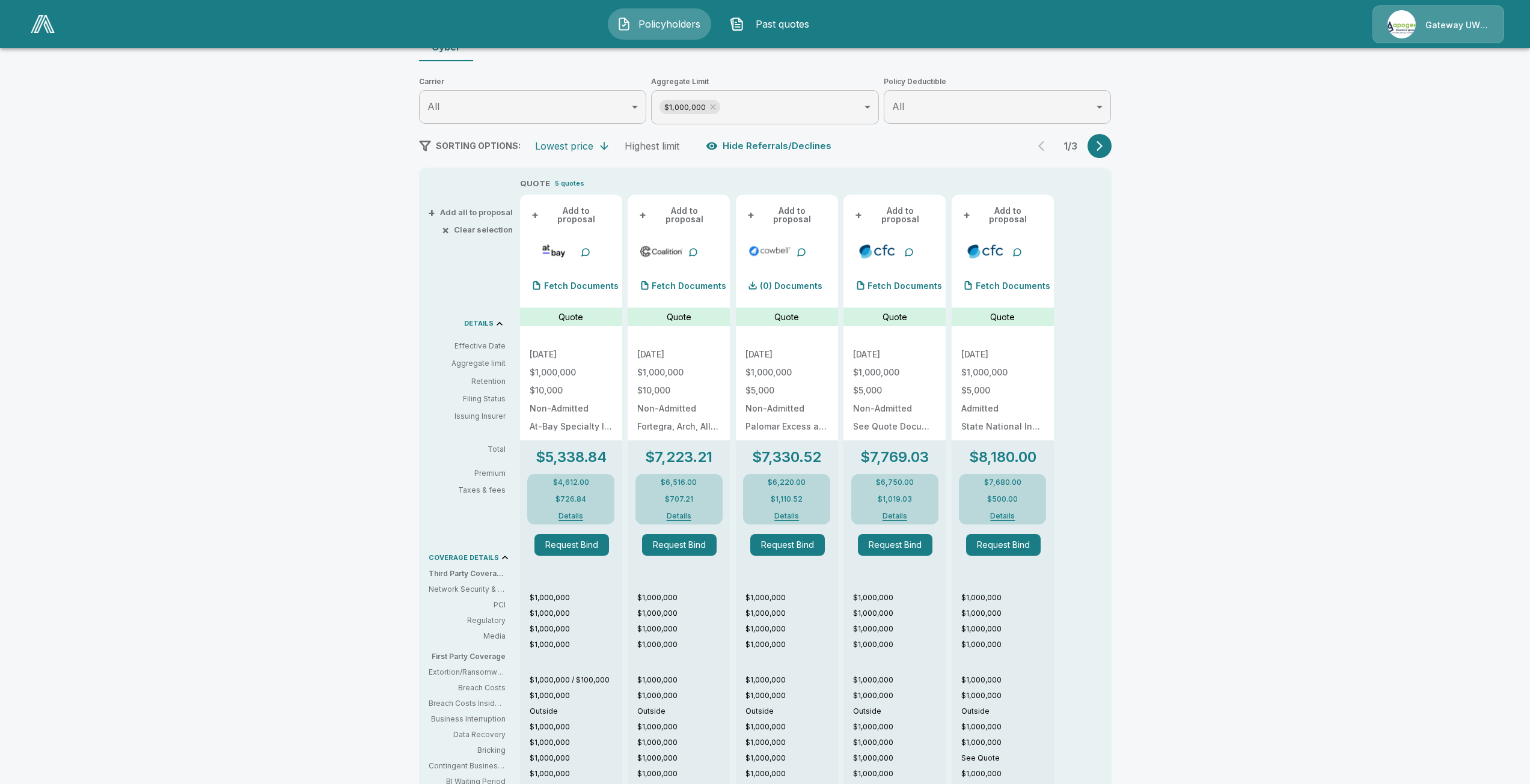
click at [680, 32] on button "Policyholders" at bounding box center [660, 24] width 103 height 31
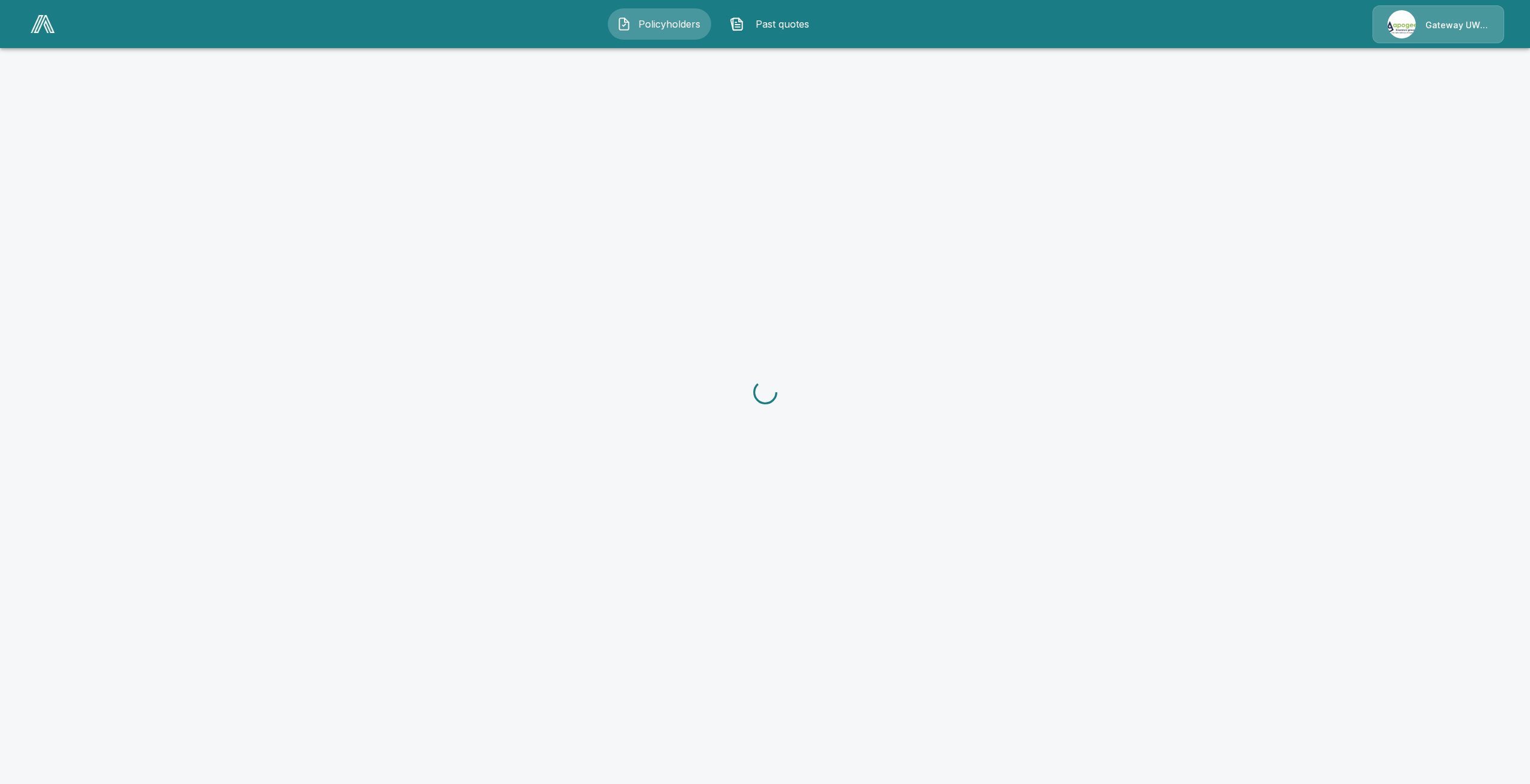
scroll to position [134, 0]
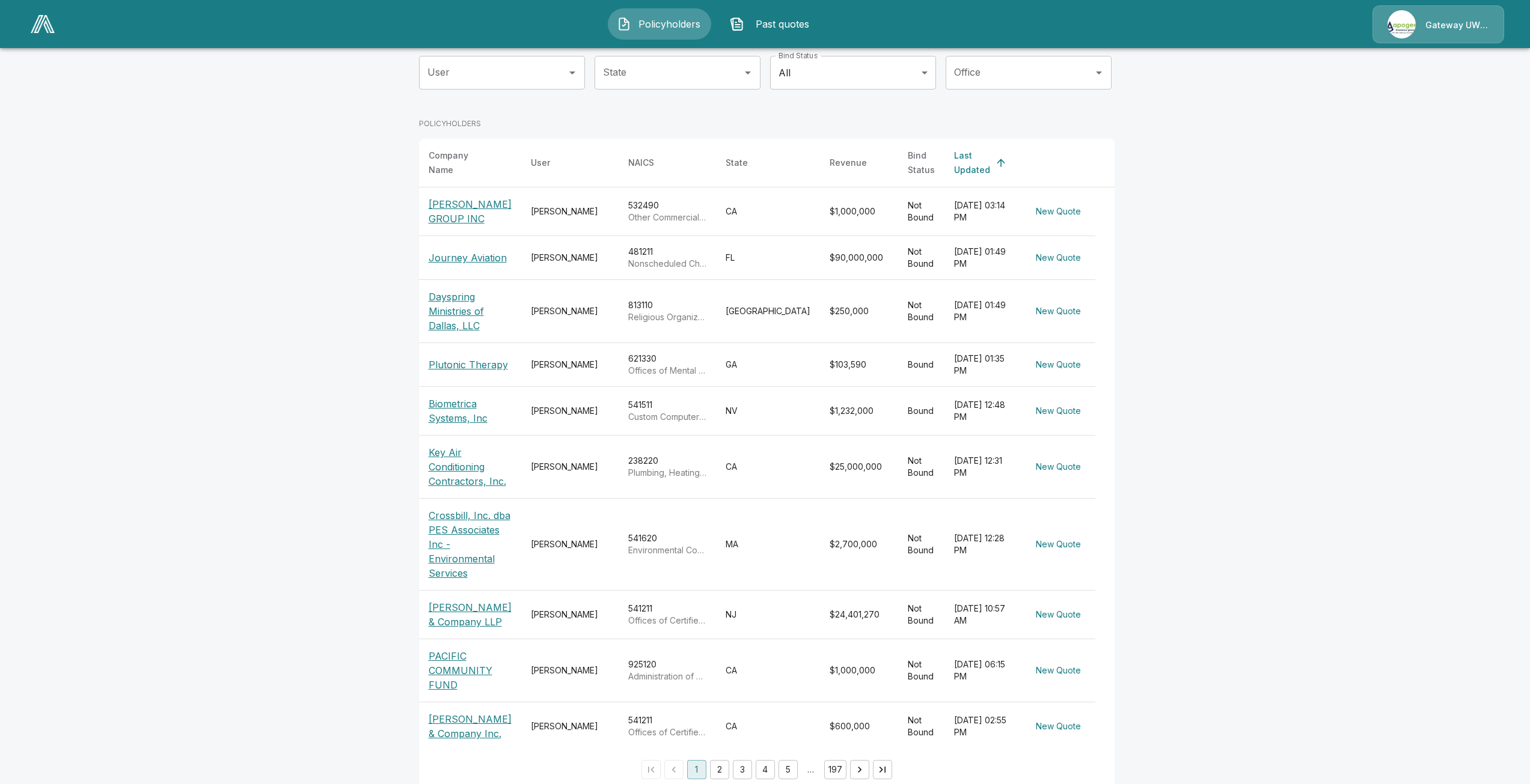
click at [478, 204] on p "[PERSON_NAME] GROUP INC" at bounding box center [470, 211] width 83 height 29
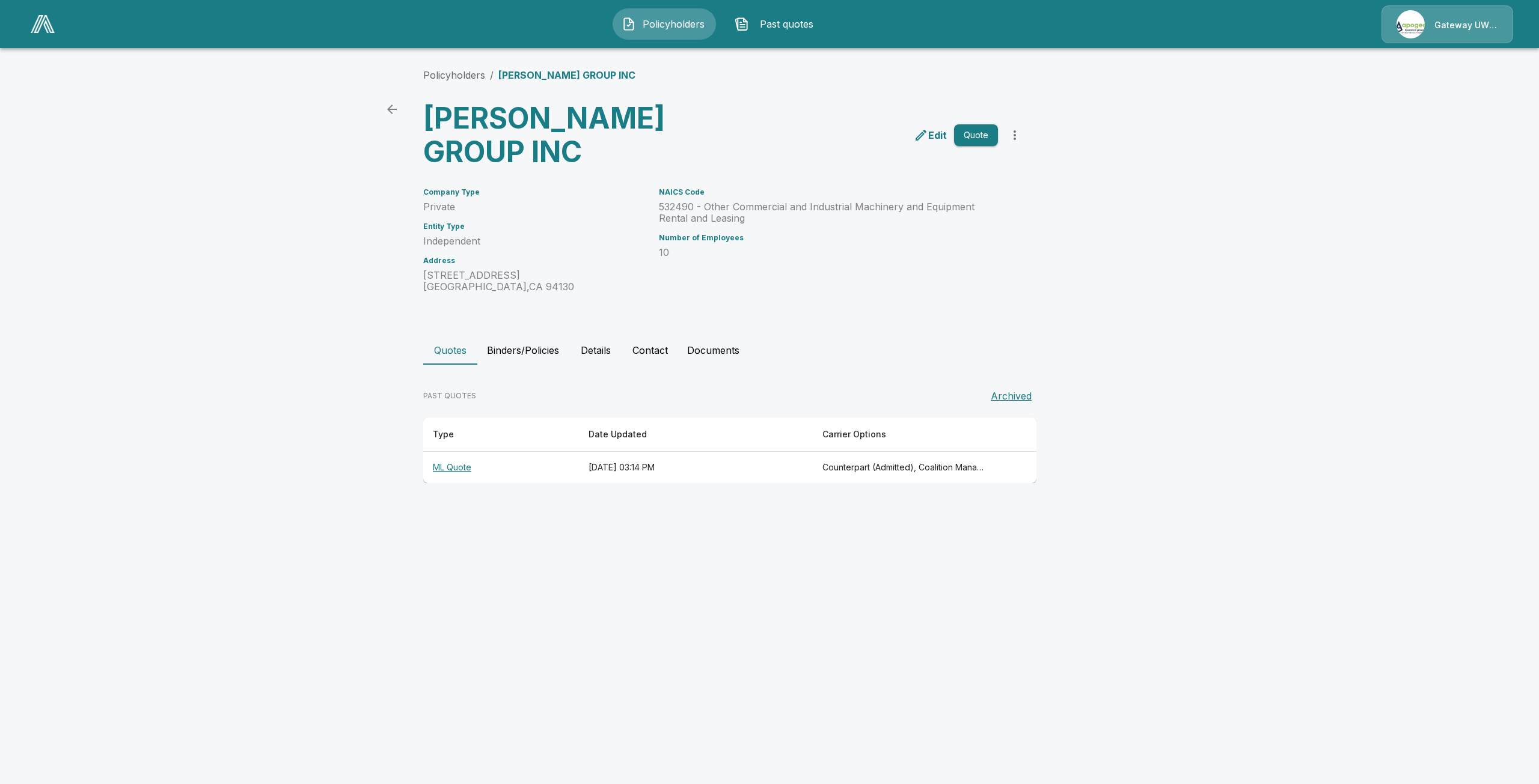
click at [461, 452] on th "ML Quote" at bounding box center [501, 468] width 156 height 32
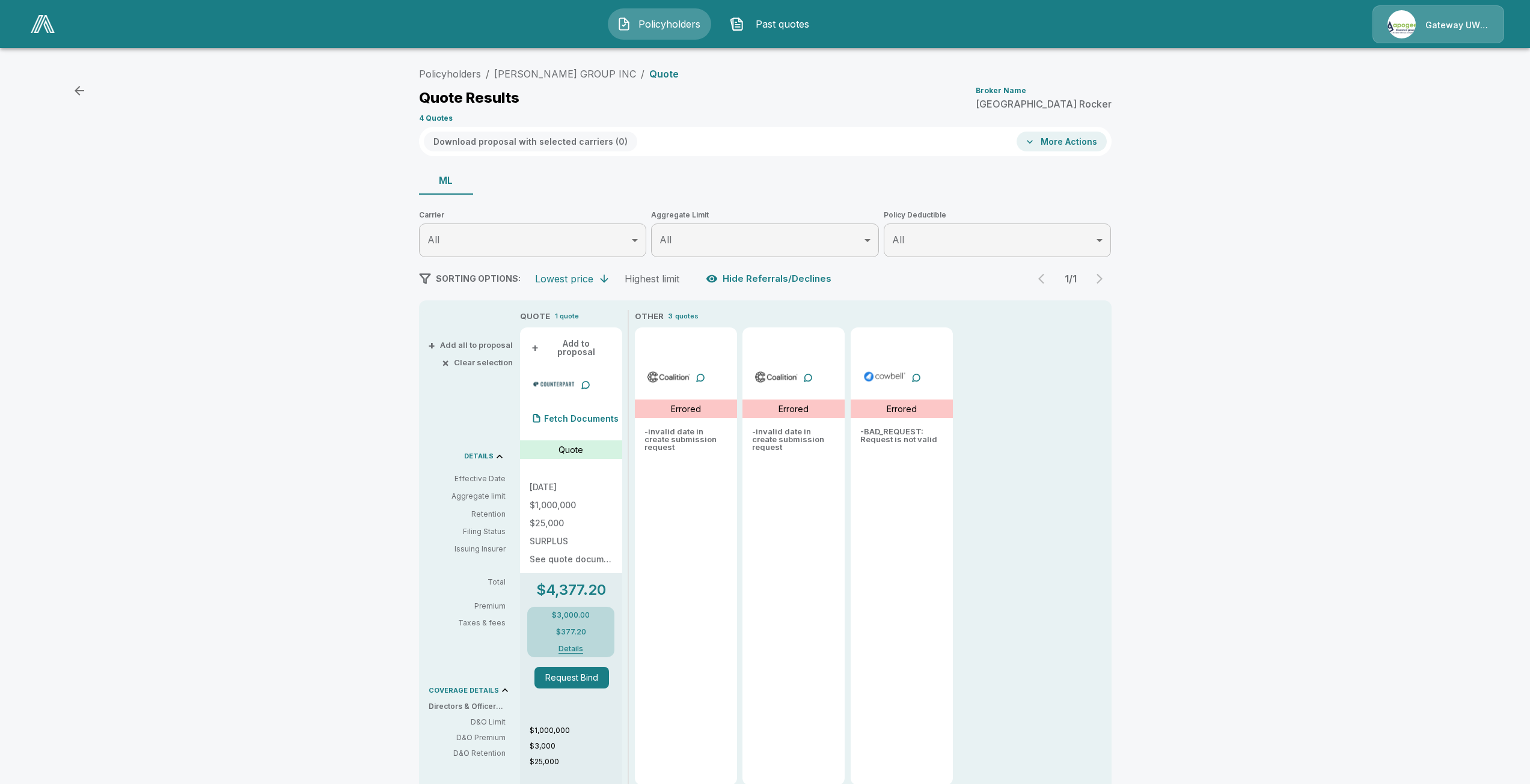
click at [553, 67] on li "[PERSON_NAME] GROUP INC" at bounding box center [564, 74] width 142 height 14
click at [560, 72] on link "BIZON GROUP INC" at bounding box center [564, 74] width 142 height 12
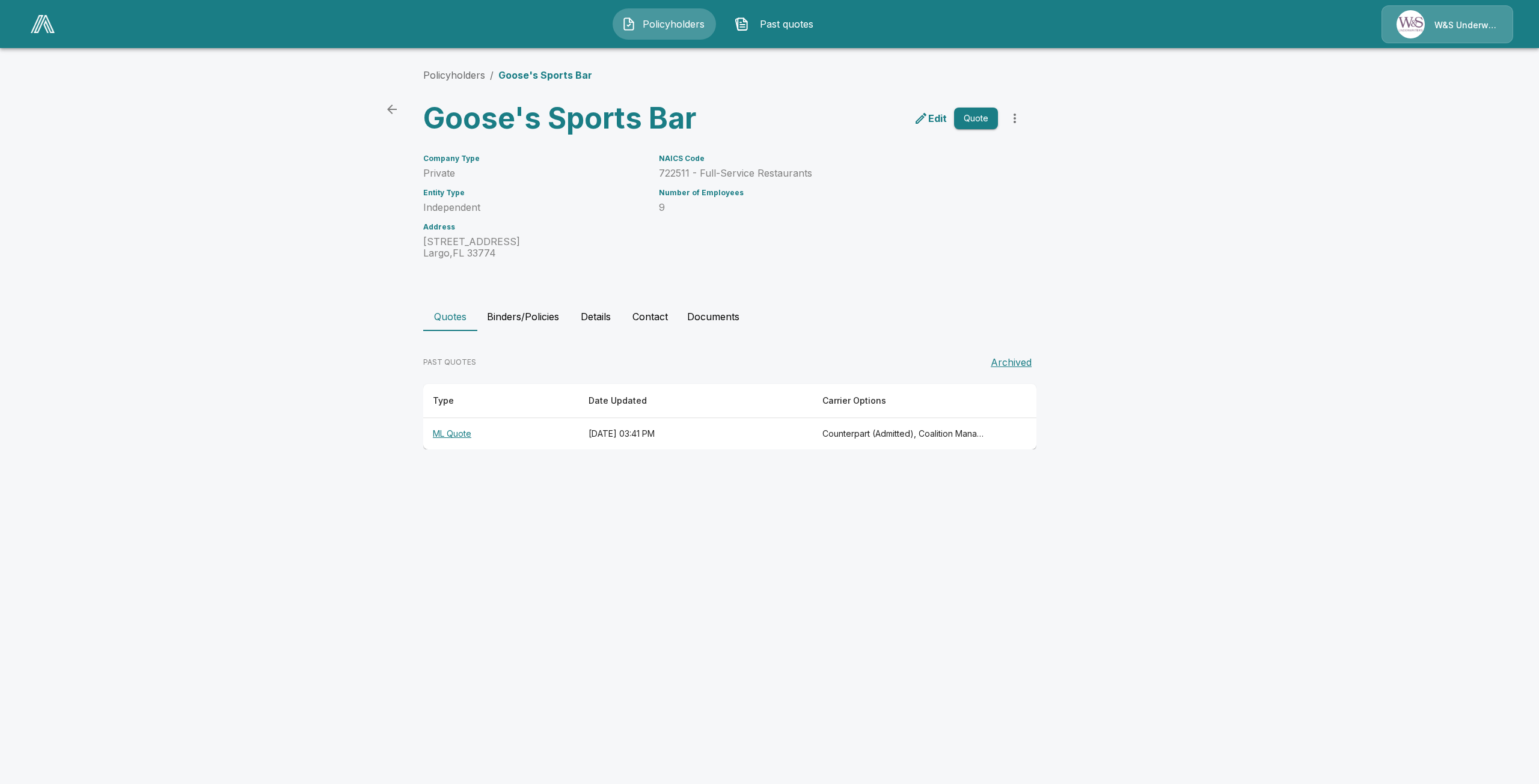
click at [598, 315] on button "Details" at bounding box center [596, 316] width 54 height 29
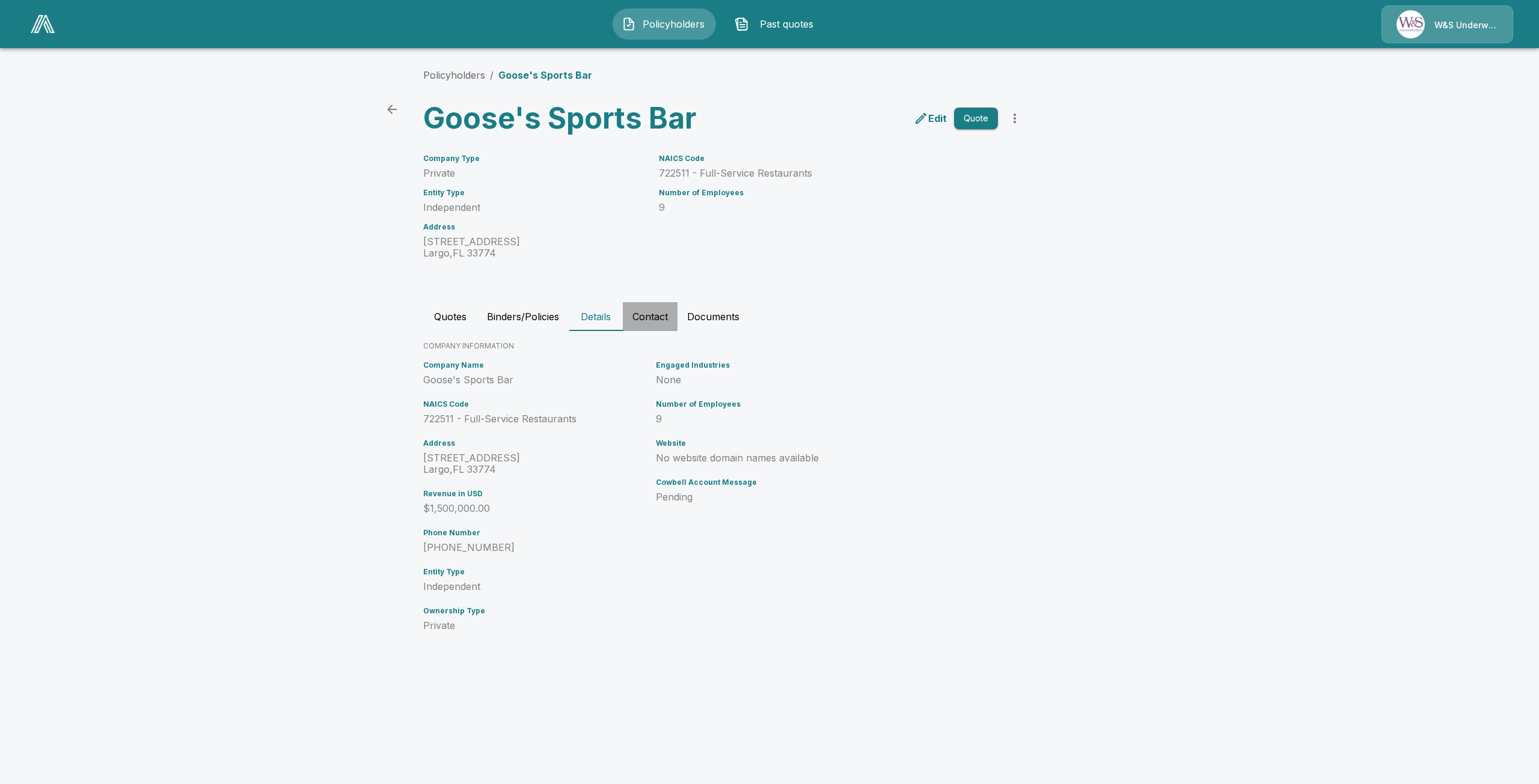
click at [656, 316] on button "Contact" at bounding box center [650, 316] width 55 height 29
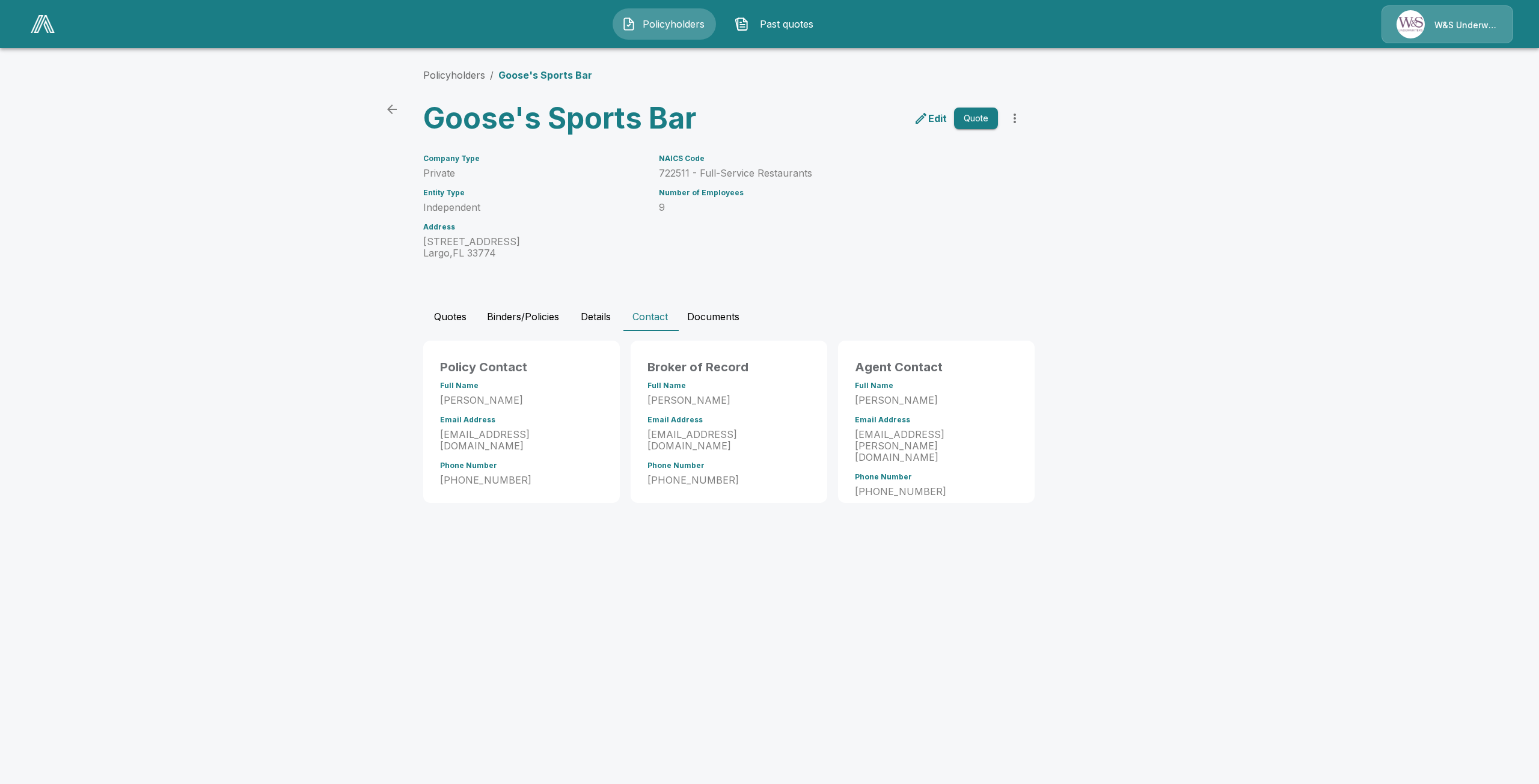
click at [455, 321] on button "Quotes" at bounding box center [450, 316] width 54 height 29
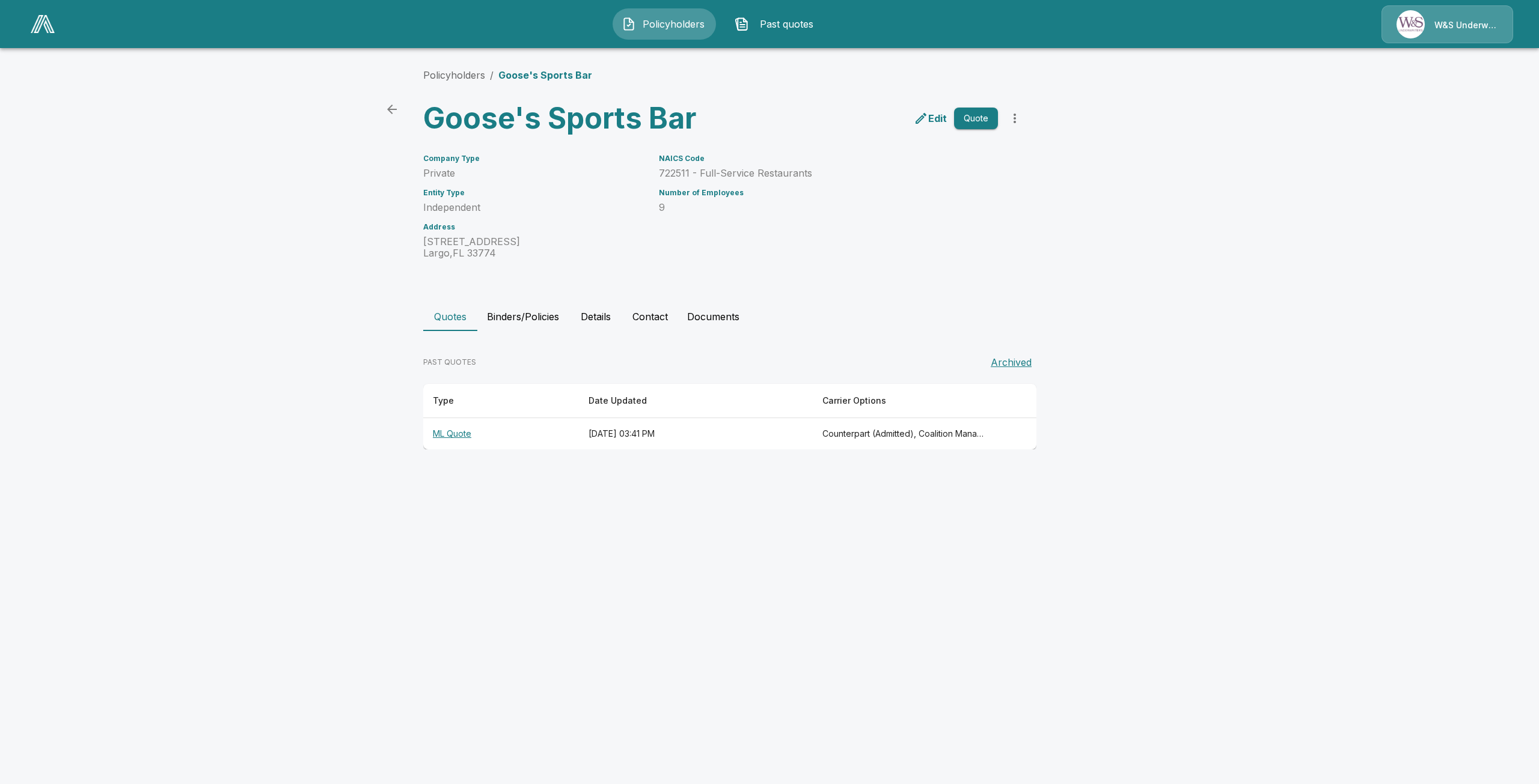
click at [663, 17] on span "Policyholders" at bounding box center [673, 24] width 66 height 14
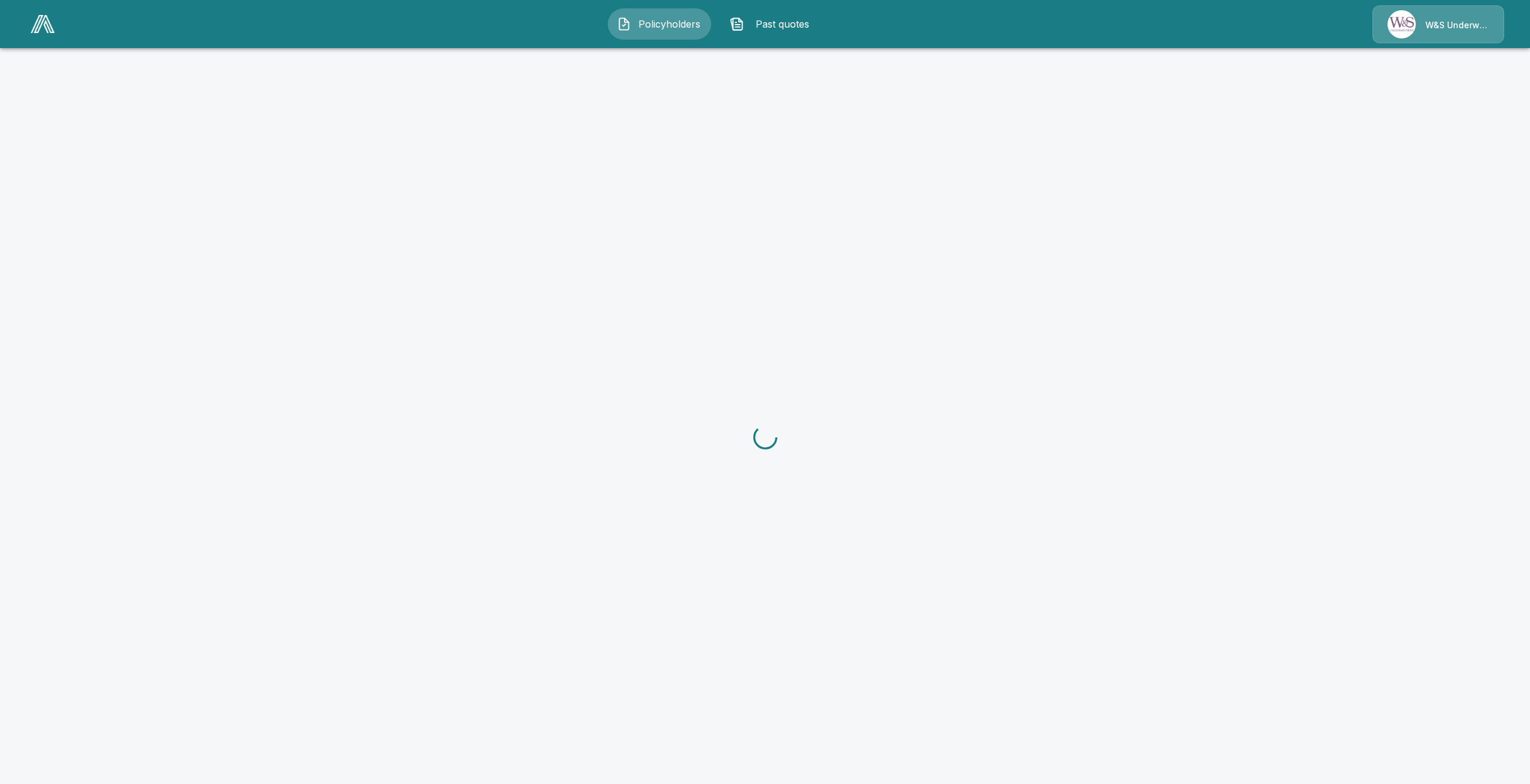
click at [774, 29] on span "Past quotes" at bounding box center [782, 24] width 66 height 14
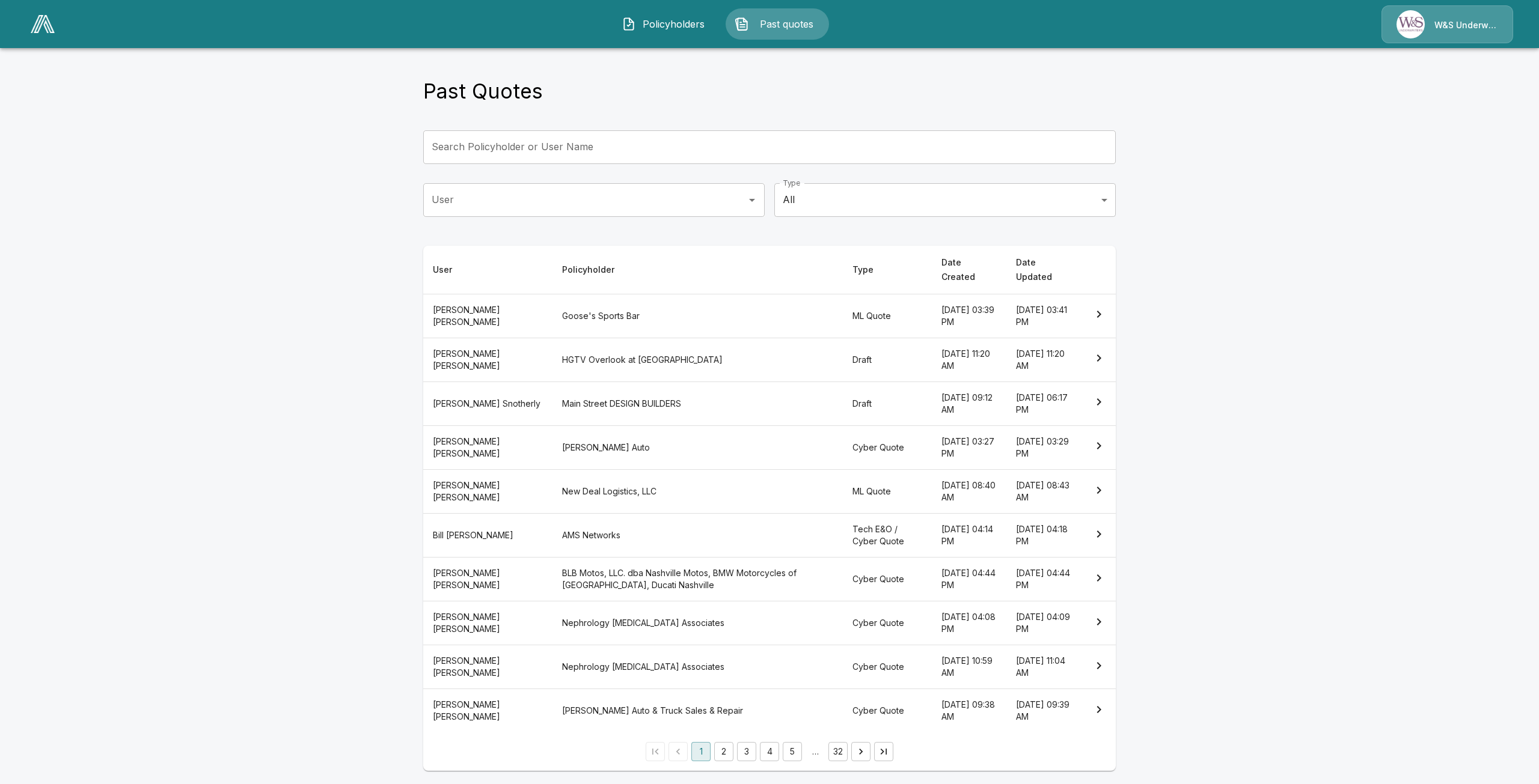
click at [738, 529] on th "AMS Networks" at bounding box center [697, 535] width 290 height 44
click at [716, 742] on button "2" at bounding box center [724, 751] width 19 height 19
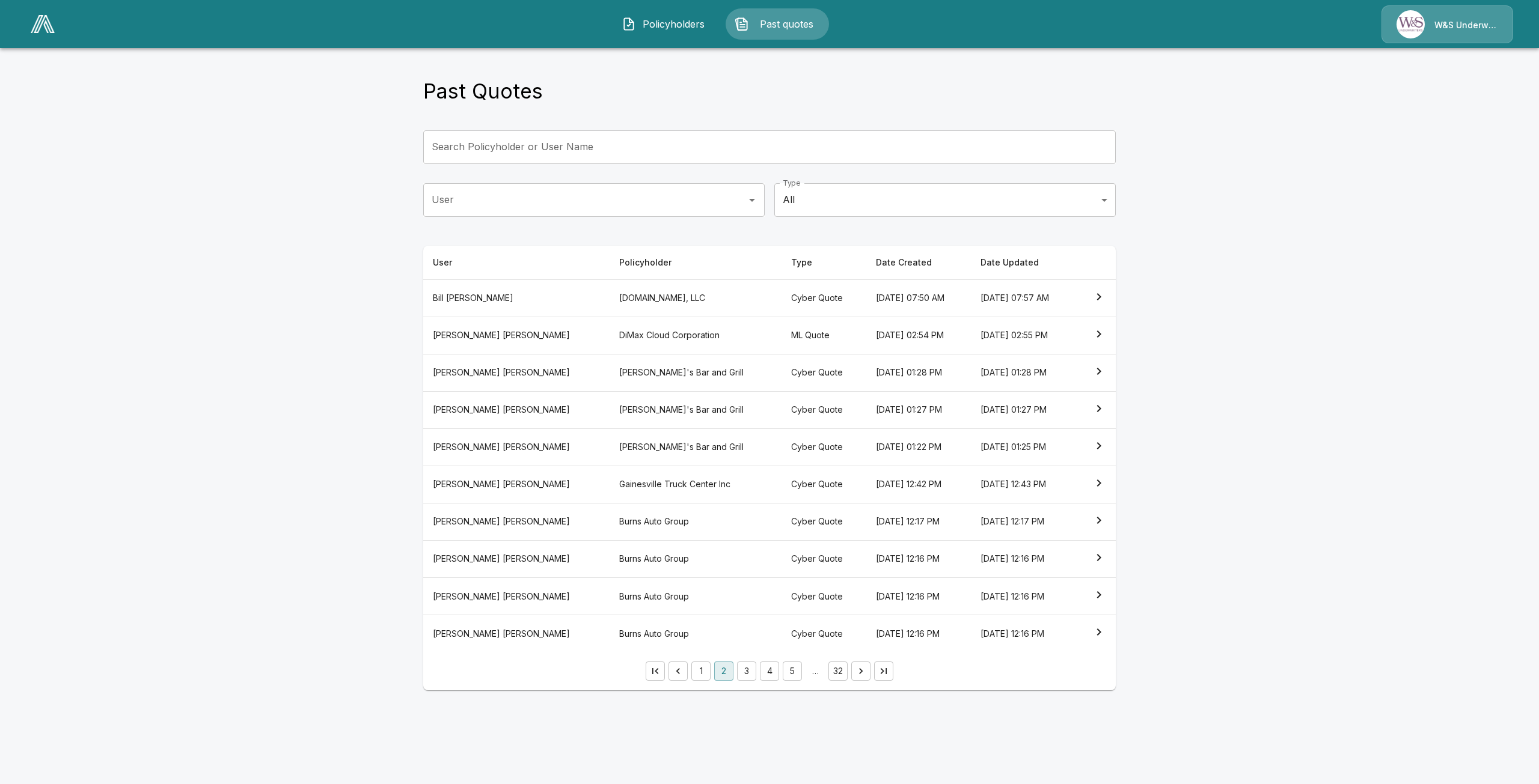
click at [737, 671] on button "3" at bounding box center [746, 671] width 19 height 19
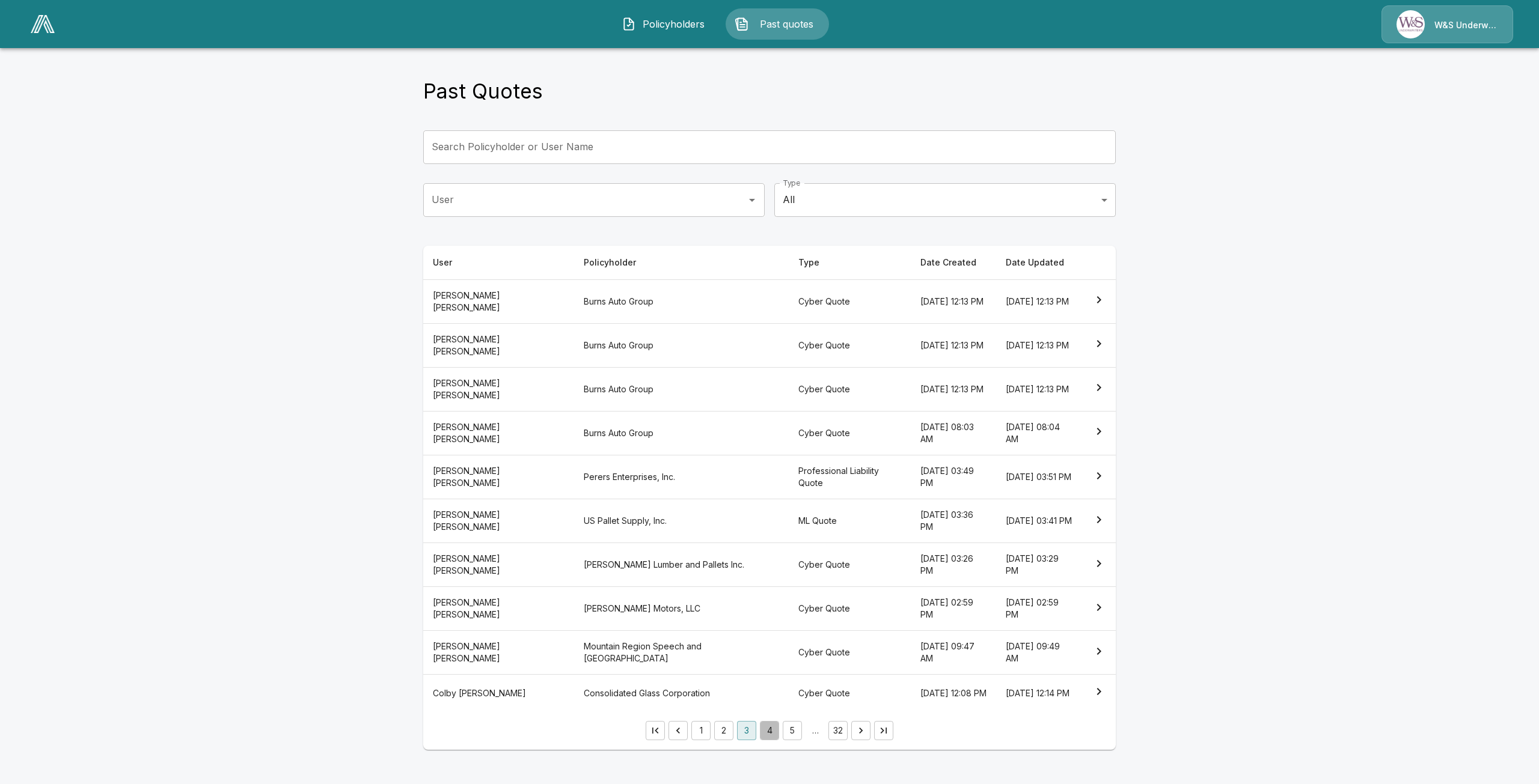
click at [771, 740] on button "4" at bounding box center [769, 731] width 19 height 19
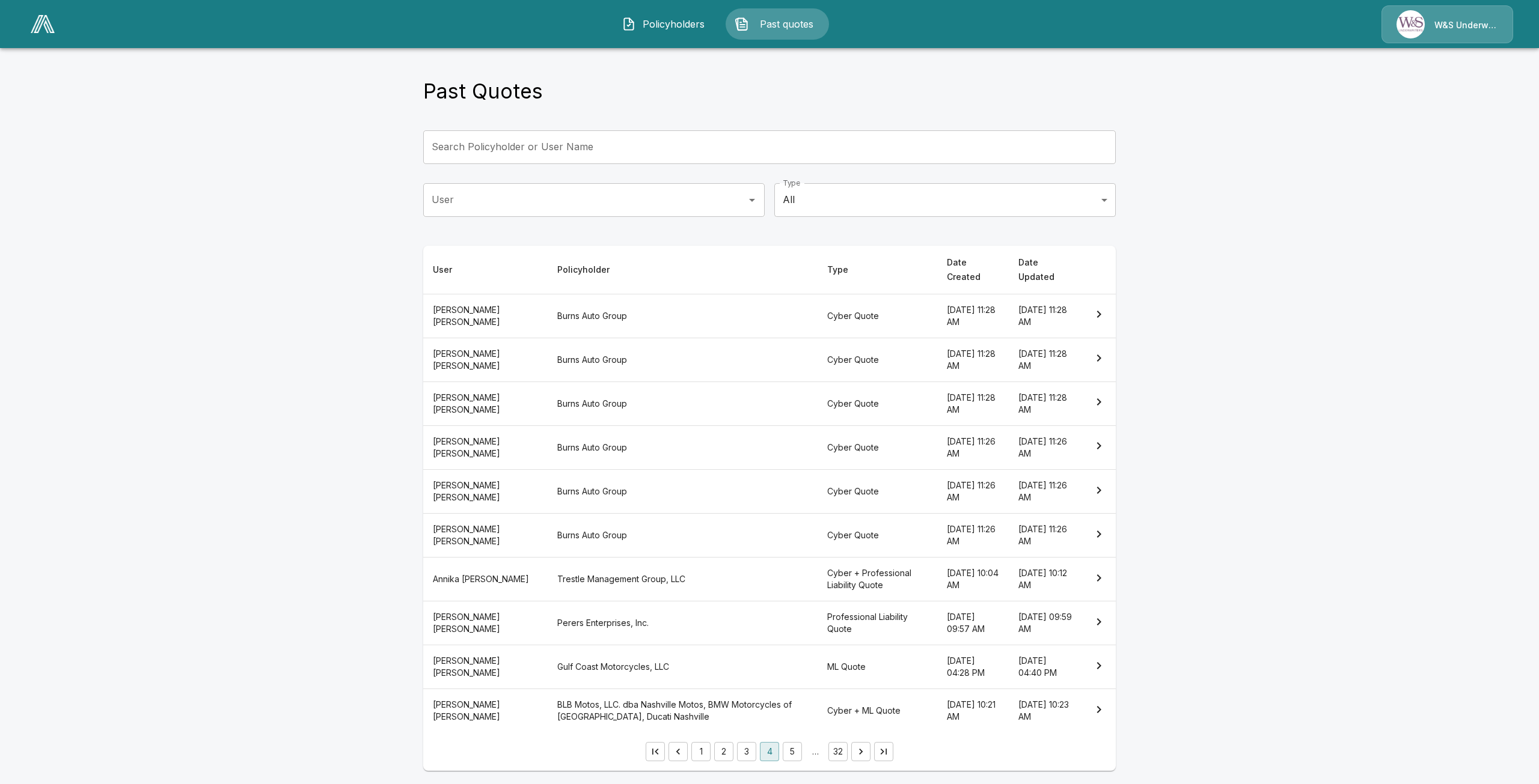
click at [780, 742] on li "4" at bounding box center [769, 751] width 23 height 19
click at [788, 742] on button "5" at bounding box center [792, 751] width 19 height 19
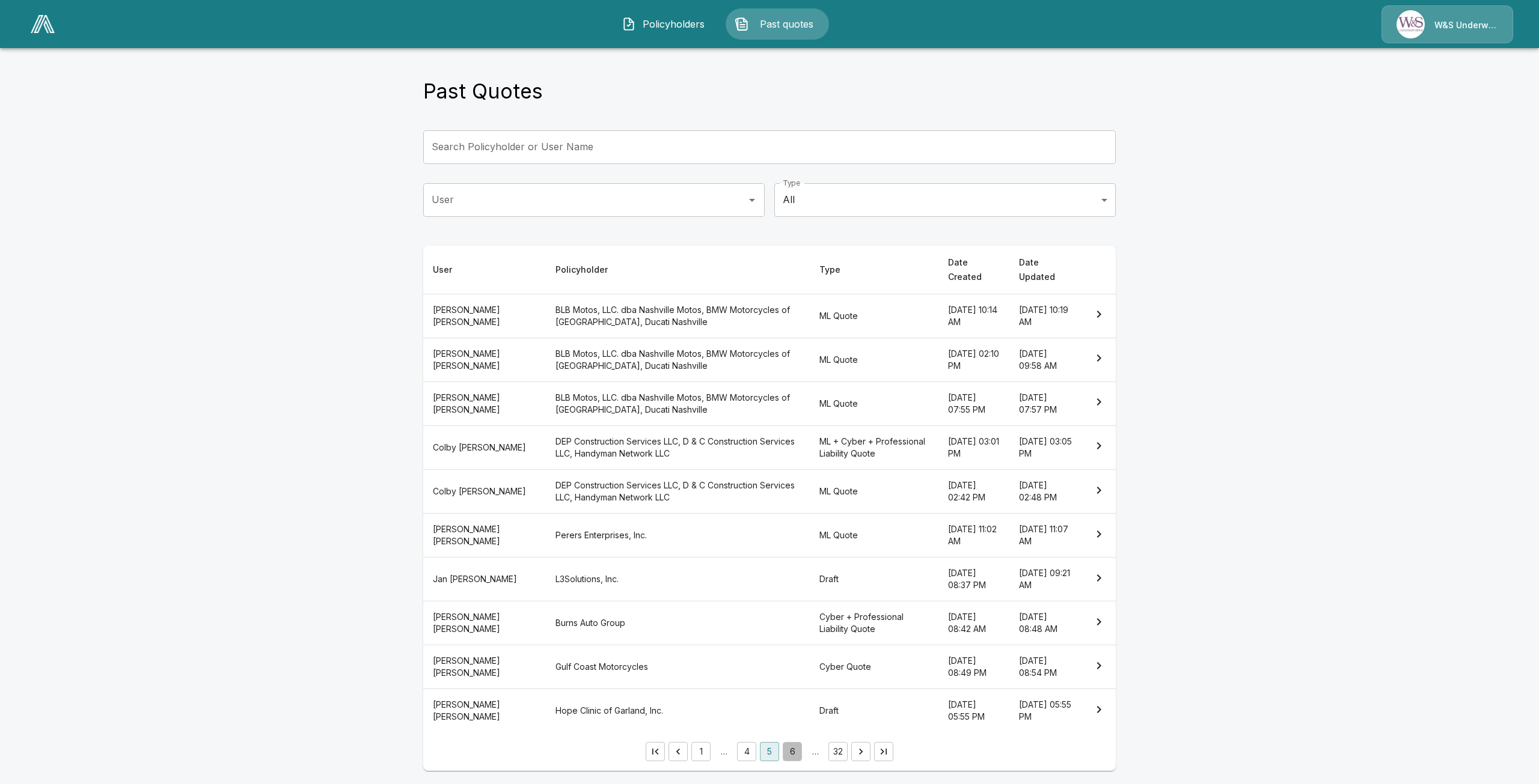
click at [791, 742] on button "6" at bounding box center [792, 751] width 19 height 19
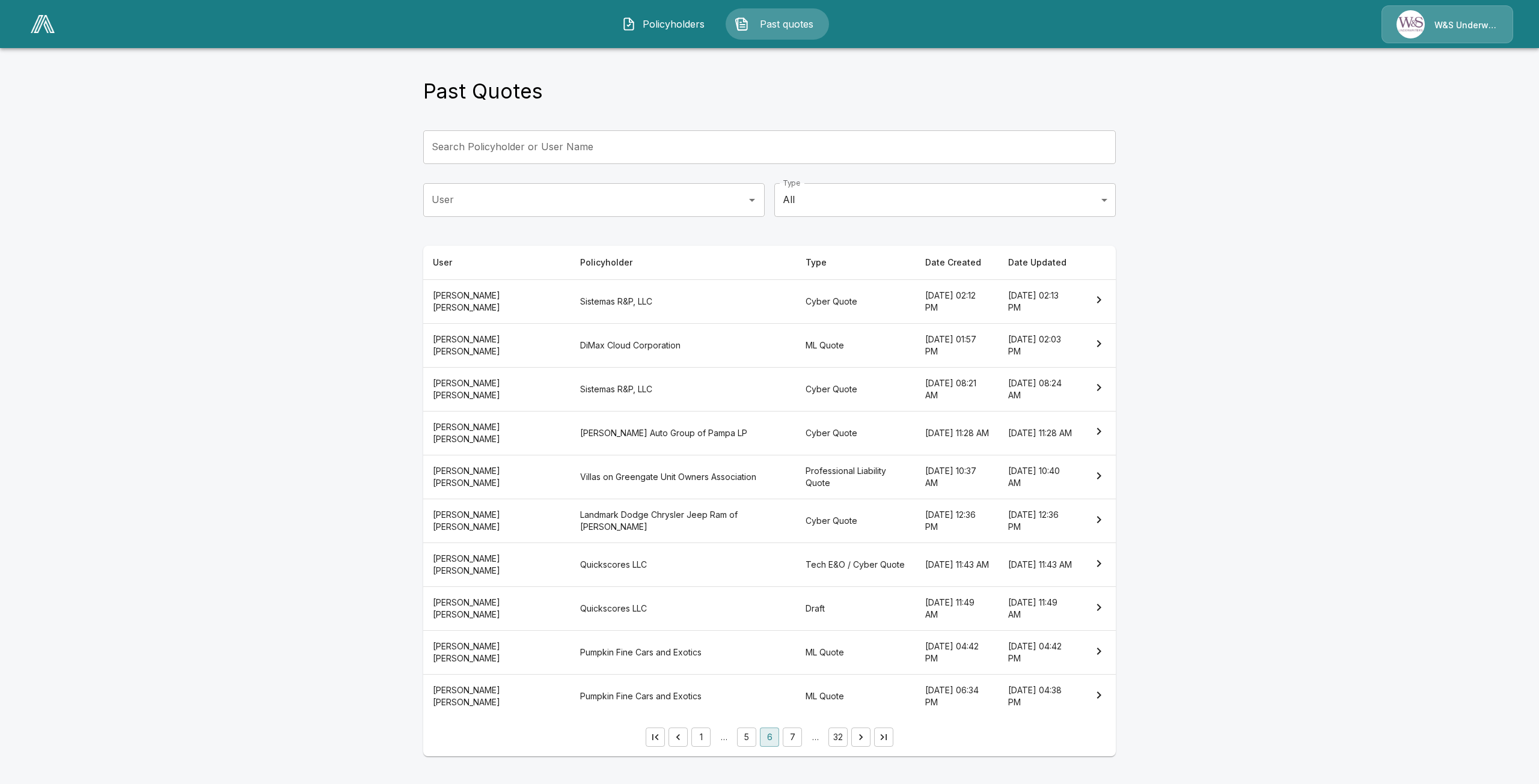
click at [687, 561] on th "Quickscores LLC" at bounding box center [683, 565] width 226 height 44
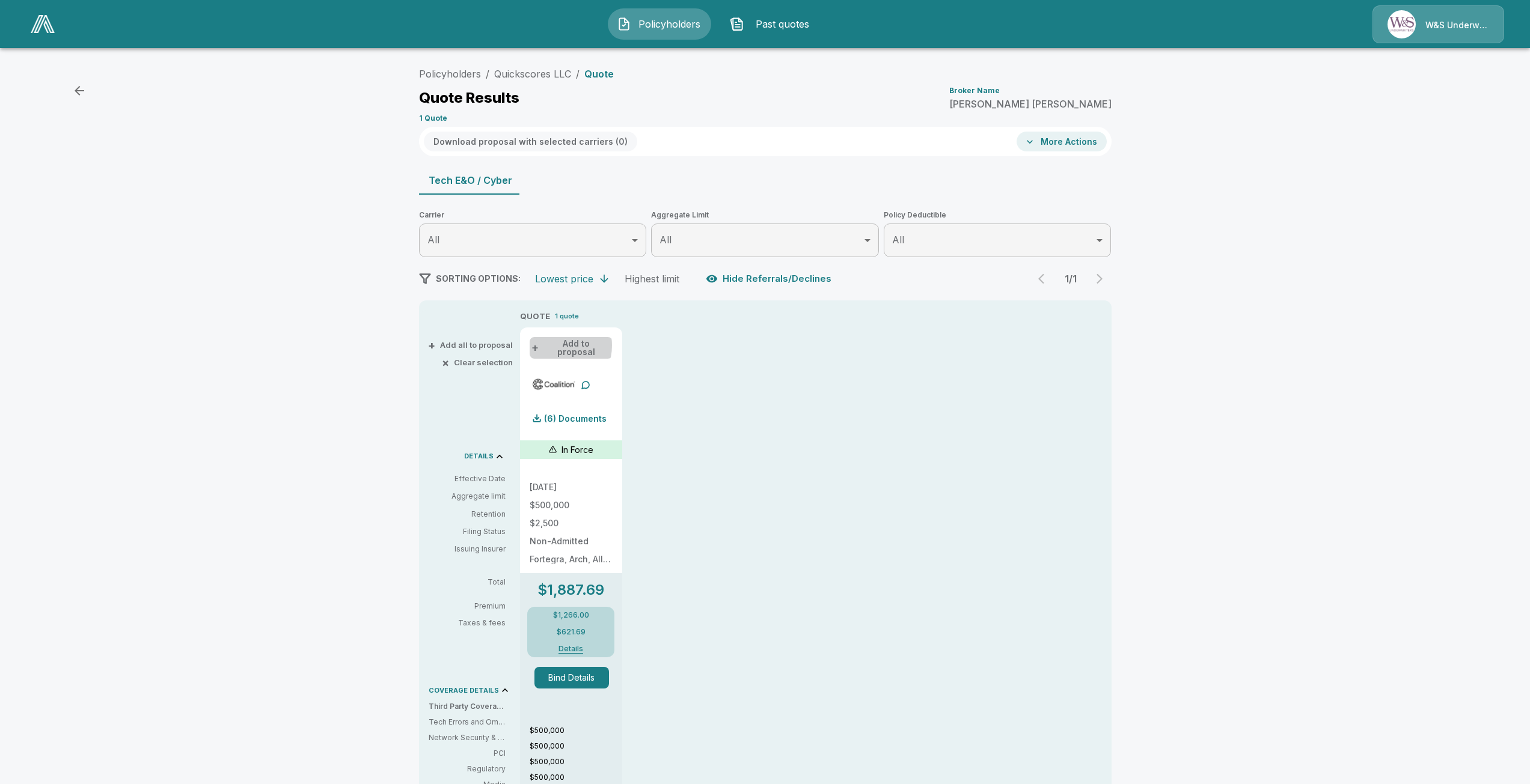
click at [556, 346] on button "+ Add to proposal" at bounding box center [571, 348] width 83 height 22
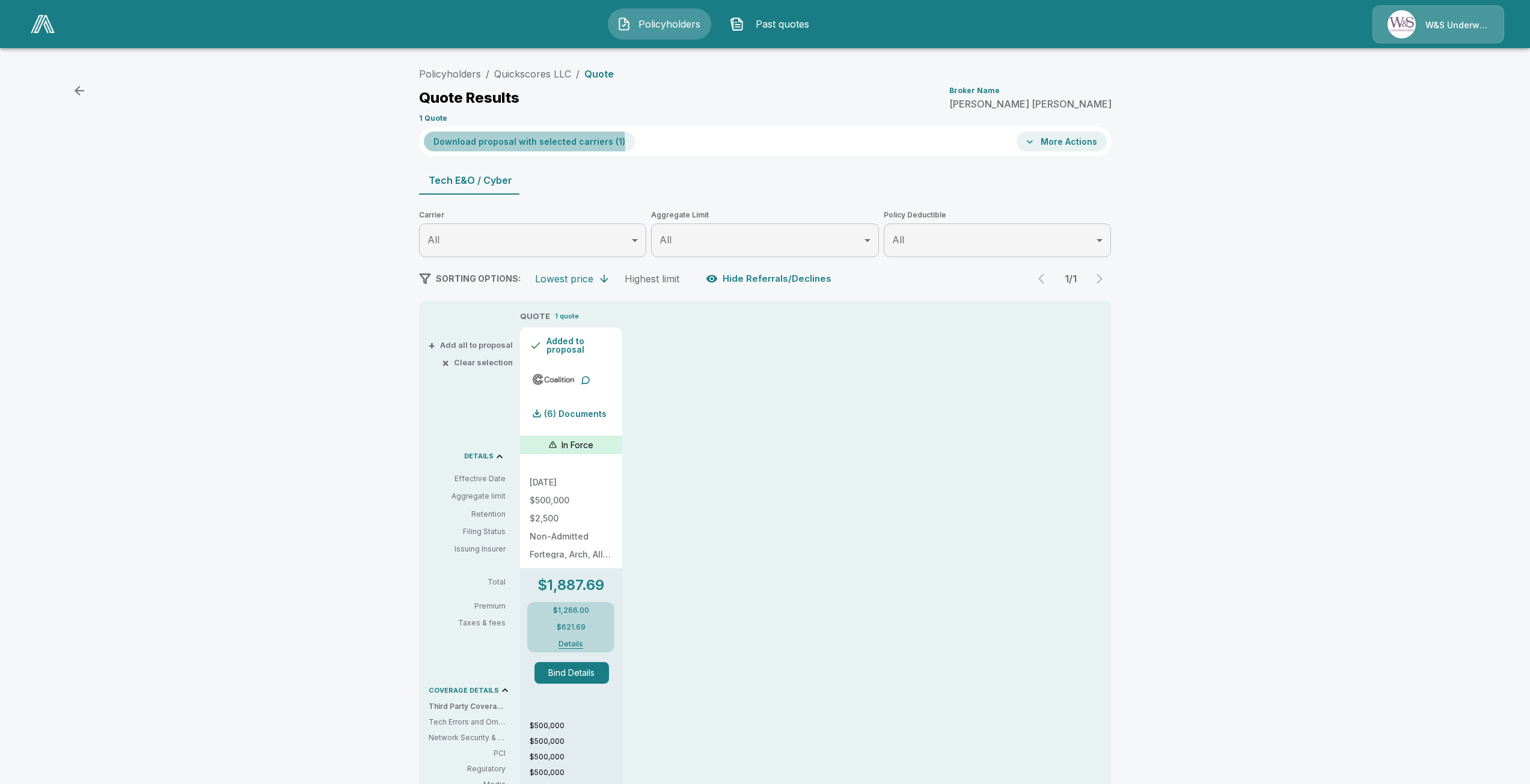
click at [522, 144] on button "Download proposal with selected carriers ( 1 )" at bounding box center [529, 142] width 211 height 20
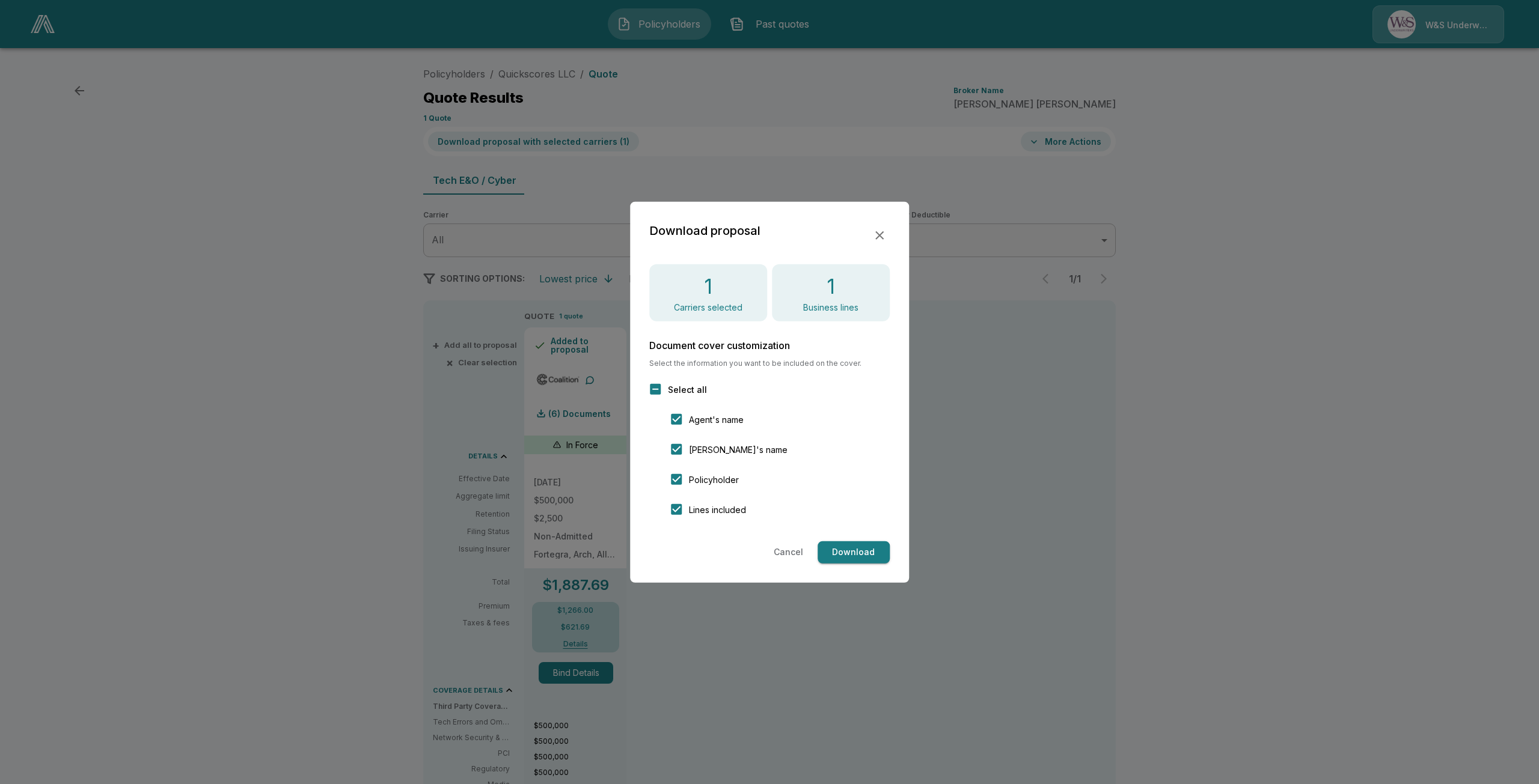
click at [858, 567] on div "Download proposal 1 Carriers selected 1 Business lines Document cover customiza…" at bounding box center [770, 392] width 279 height 381
click at [857, 562] on button "Download" at bounding box center [853, 552] width 72 height 22
click at [876, 236] on icon "button" at bounding box center [879, 235] width 14 height 14
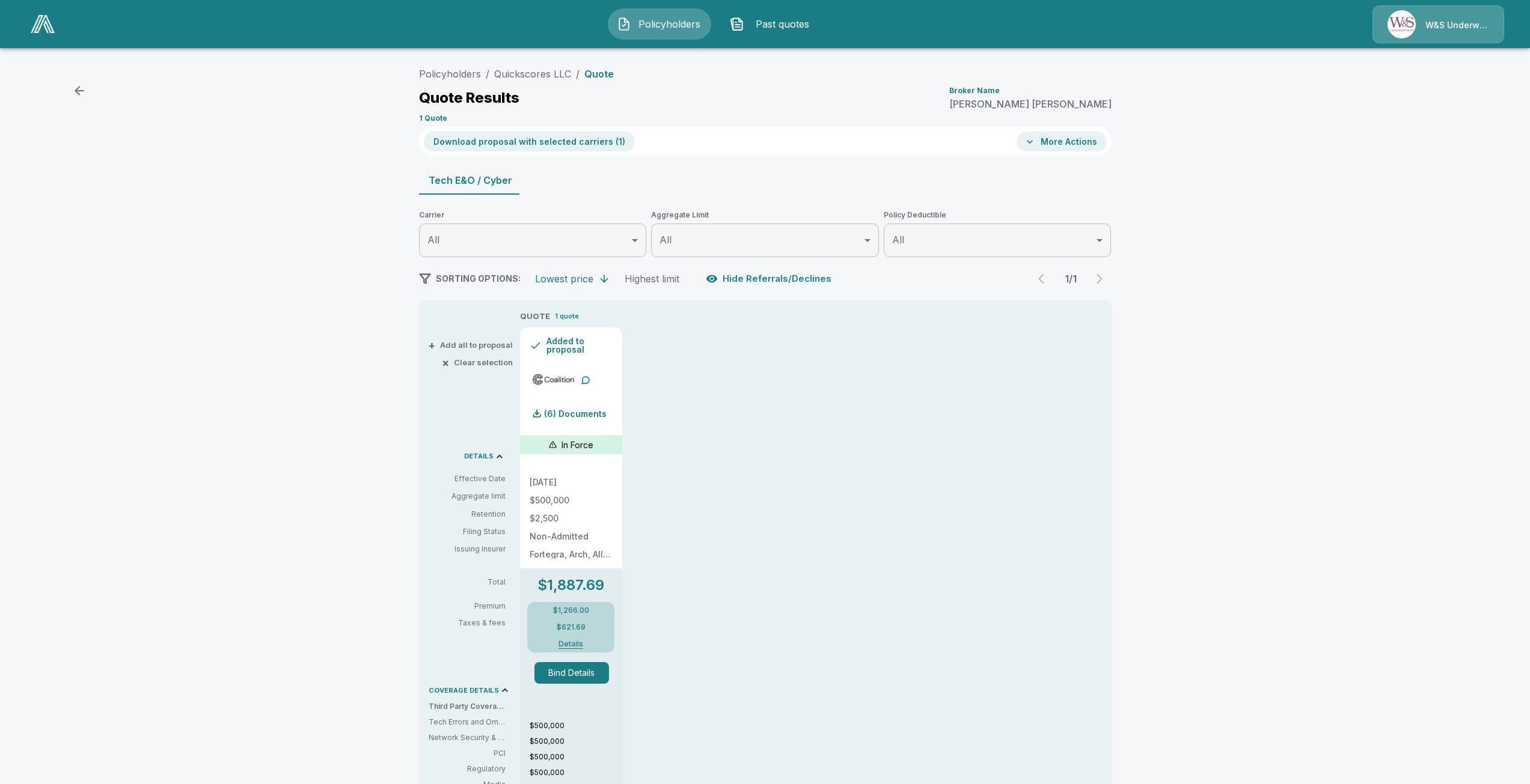
click at [657, 30] on span "Policyholders" at bounding box center [669, 24] width 66 height 14
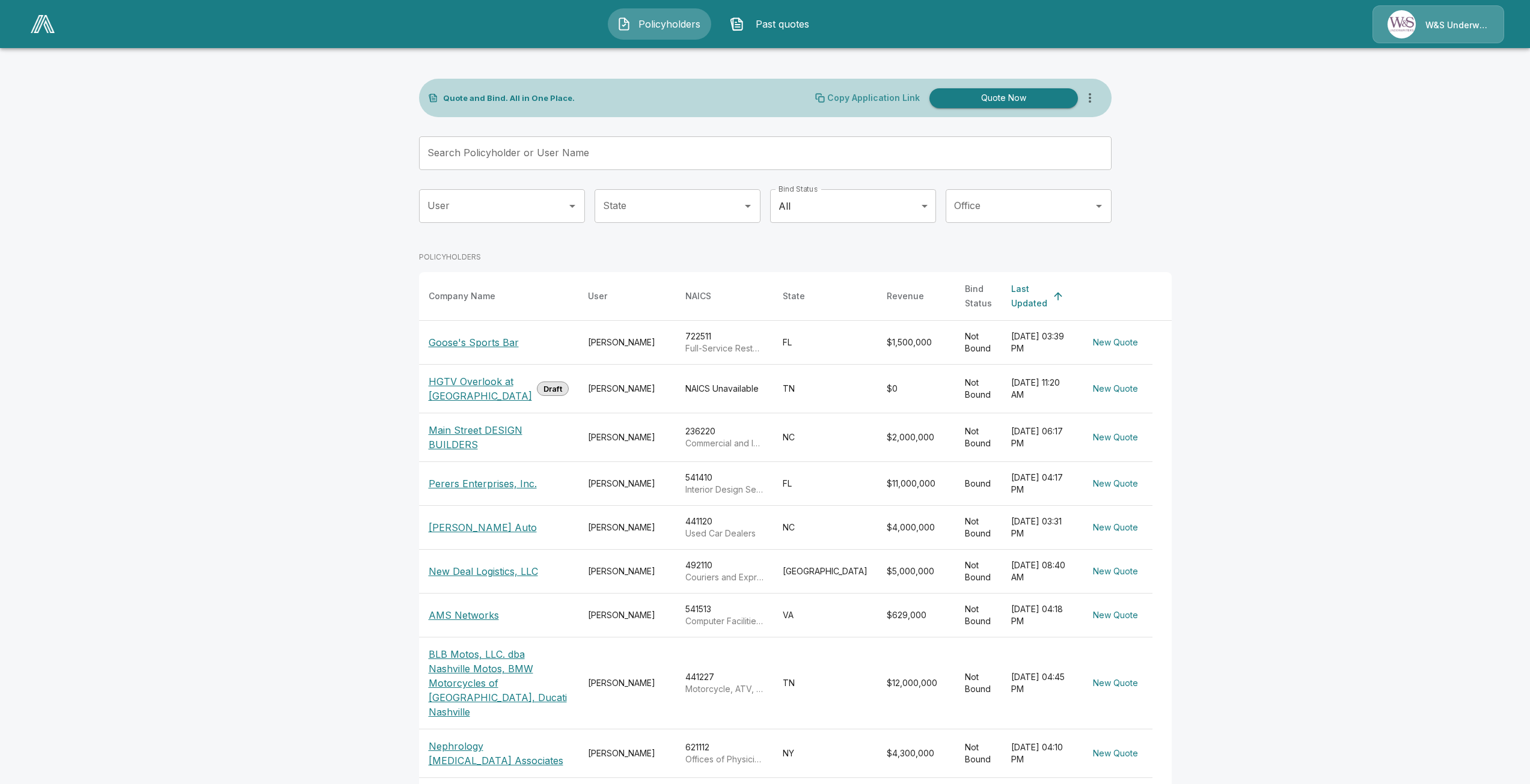
click at [864, 102] on p "Copy Application Link" at bounding box center [874, 98] width 93 height 8
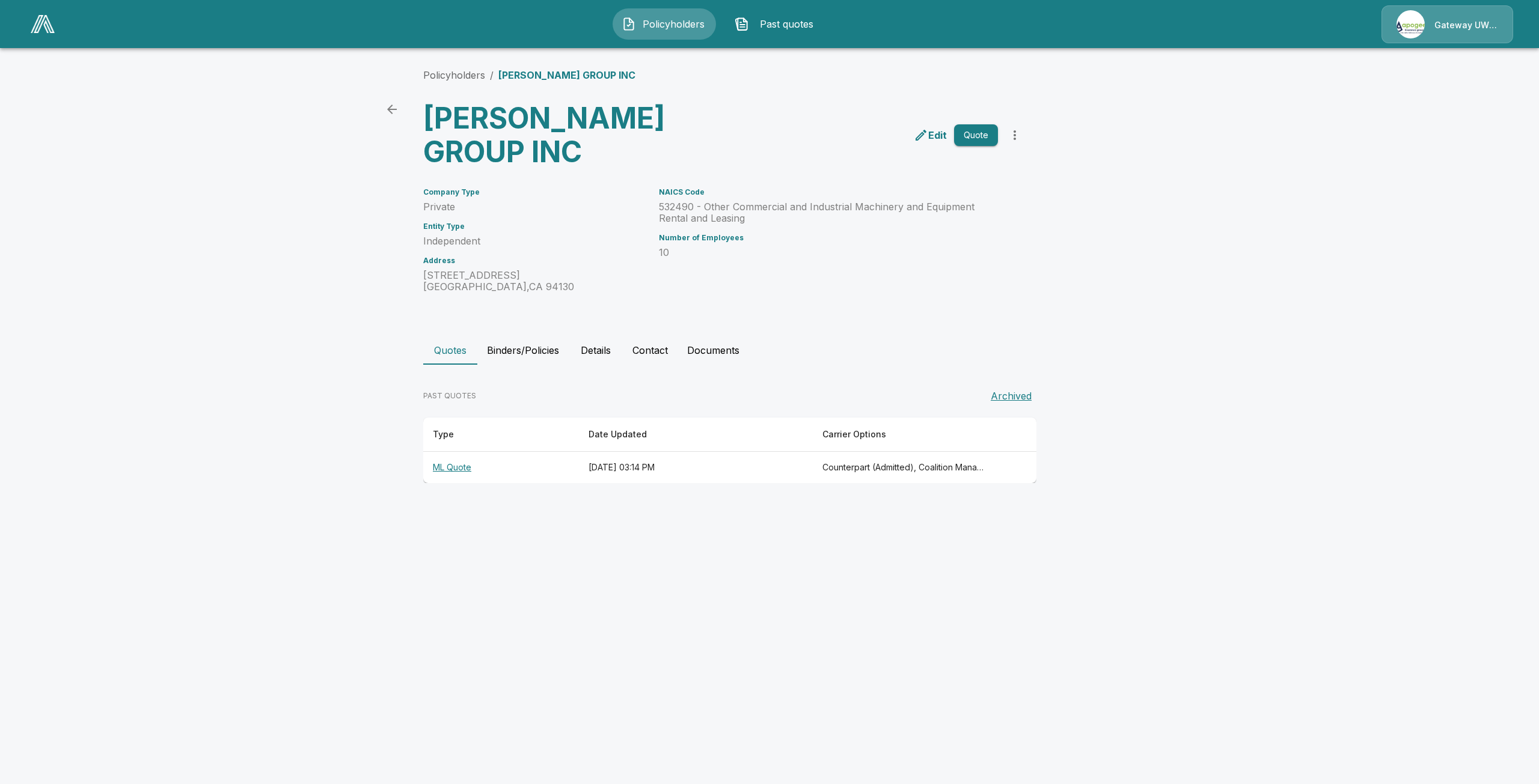
click at [606, 336] on button "Details" at bounding box center [596, 350] width 54 height 29
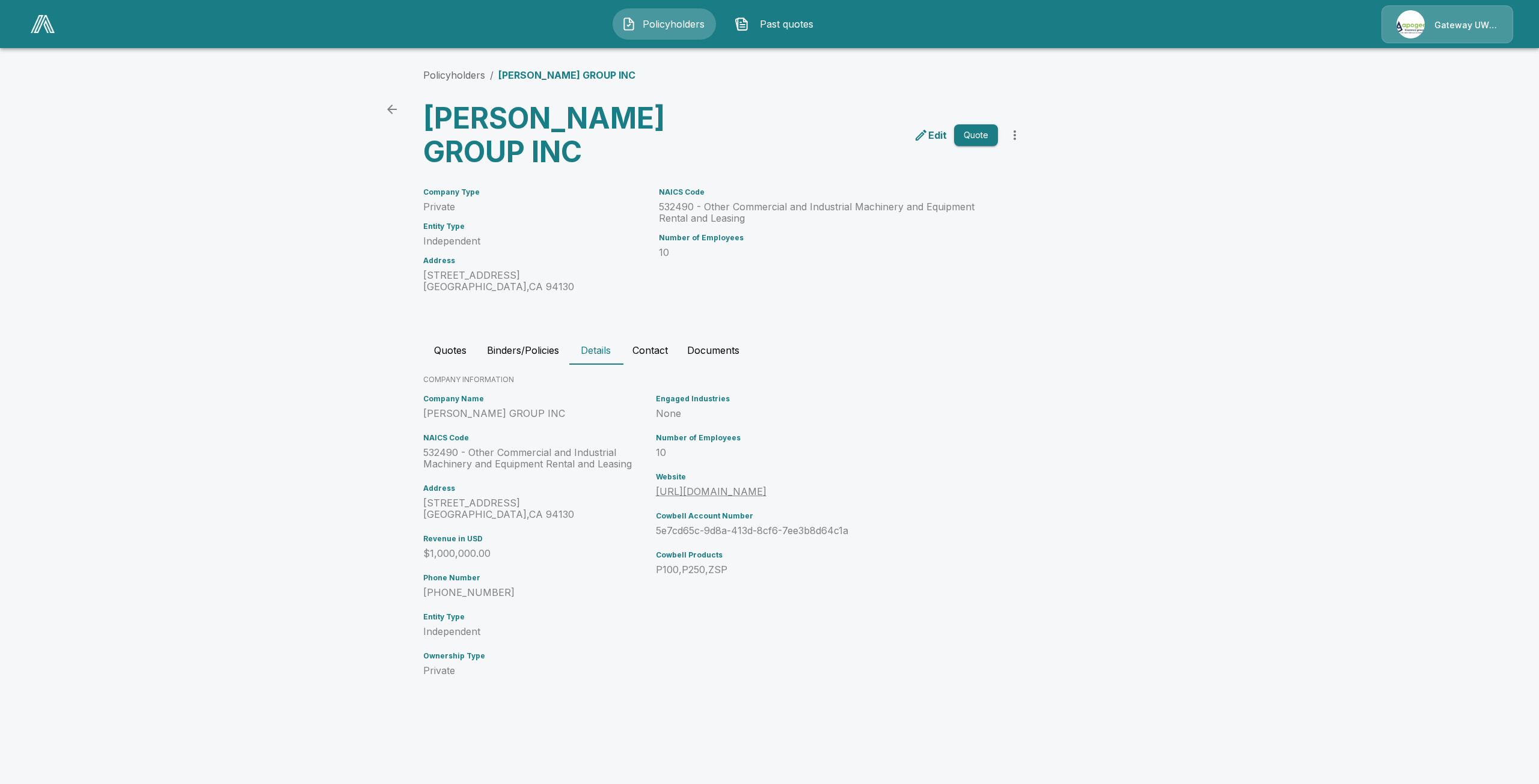
click at [652, 336] on button "Contact" at bounding box center [650, 350] width 55 height 29
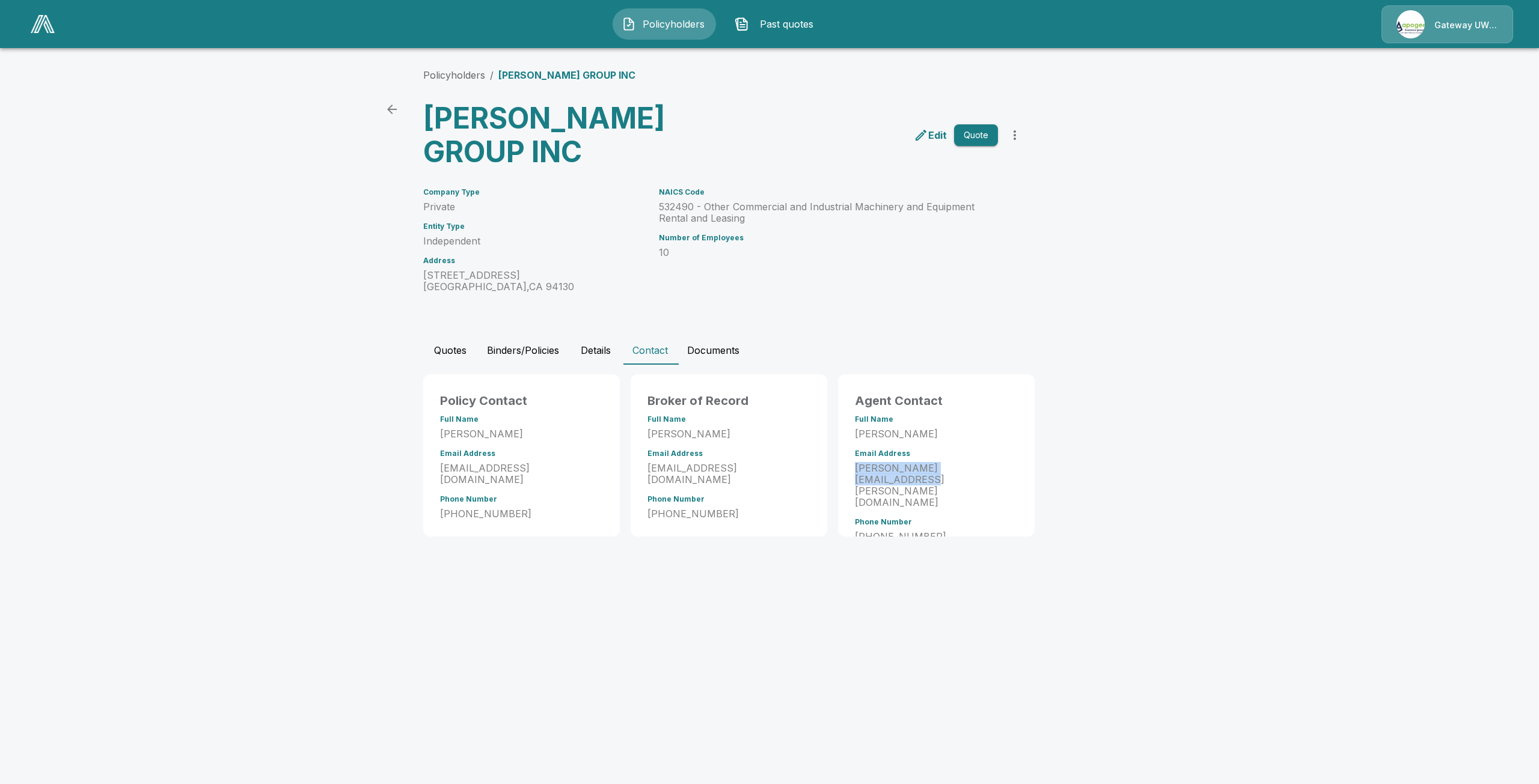
drag, startPoint x: 994, startPoint y: 436, endPoint x: 857, endPoint y: 436, distance: 137.0
click at [857, 462] on p "[PERSON_NAME][EMAIL_ADDRESS][PERSON_NAME][DOMAIN_NAME]" at bounding box center [936, 485] width 163 height 46
copy p "[PERSON_NAME][EMAIL_ADDRESS][PERSON_NAME][DOMAIN_NAME]"
drag, startPoint x: 663, startPoint y: 120, endPoint x: 432, endPoint y: 134, distance: 231.4
click at [432, 134] on h3 "[PERSON_NAME] GROUP INC" at bounding box center [571, 135] width 297 height 67
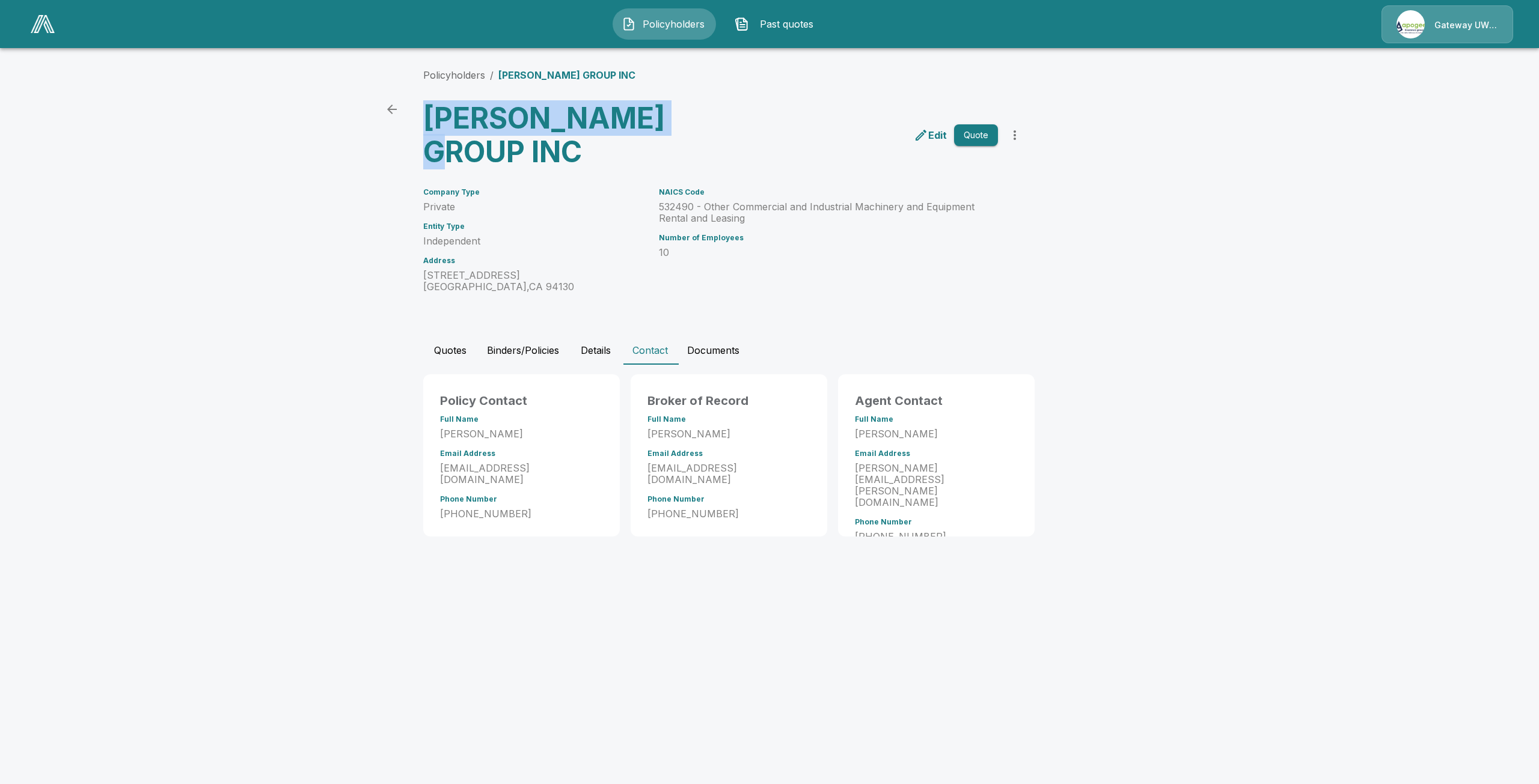
copy h3 "[PERSON_NAME] GROUP INC"
click at [444, 336] on button "Quotes" at bounding box center [450, 350] width 54 height 29
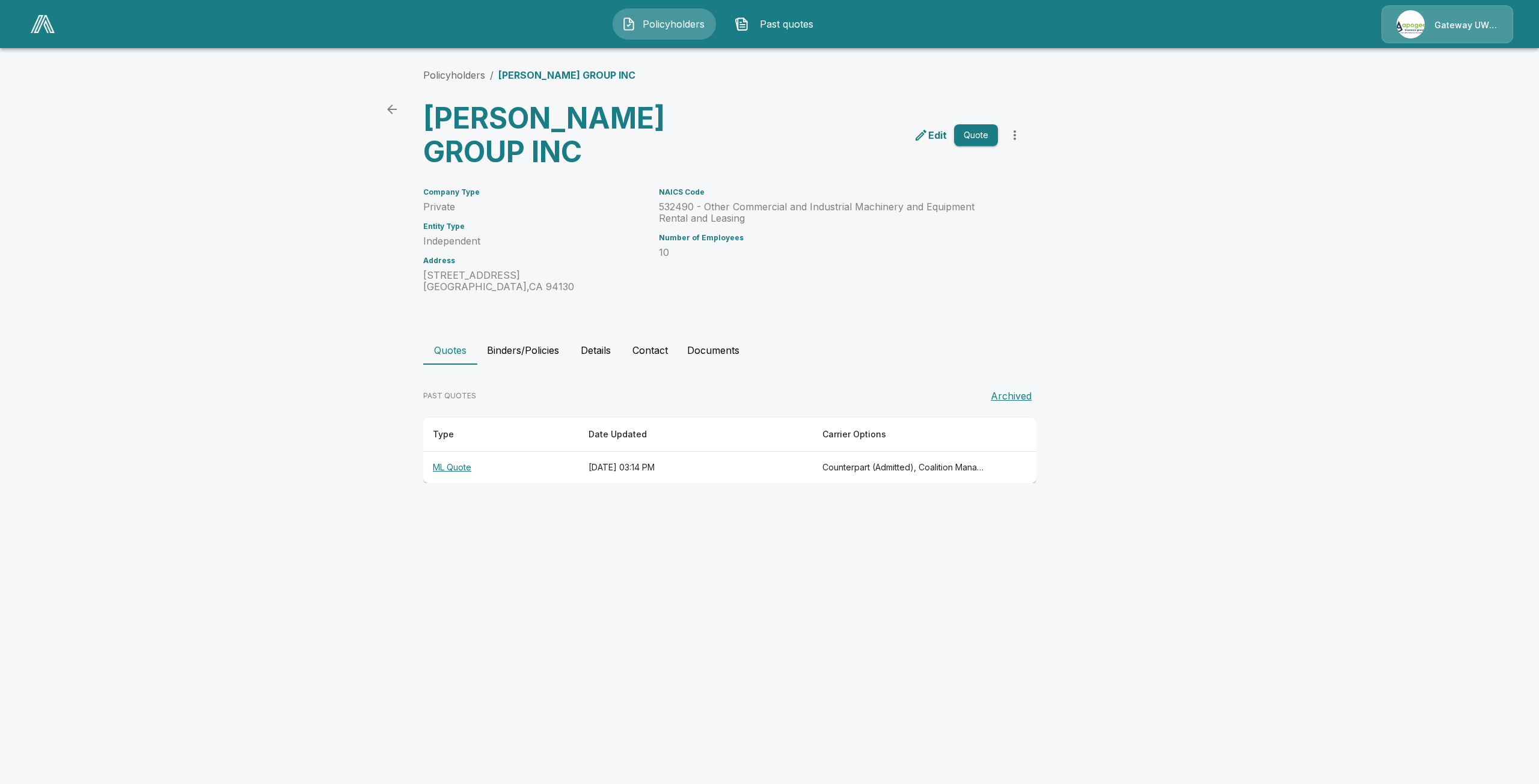
drag, startPoint x: 458, startPoint y: 429, endPoint x: 470, endPoint y: 433, distance: 12.6
click at [458, 452] on th "ML Quote" at bounding box center [501, 468] width 156 height 32
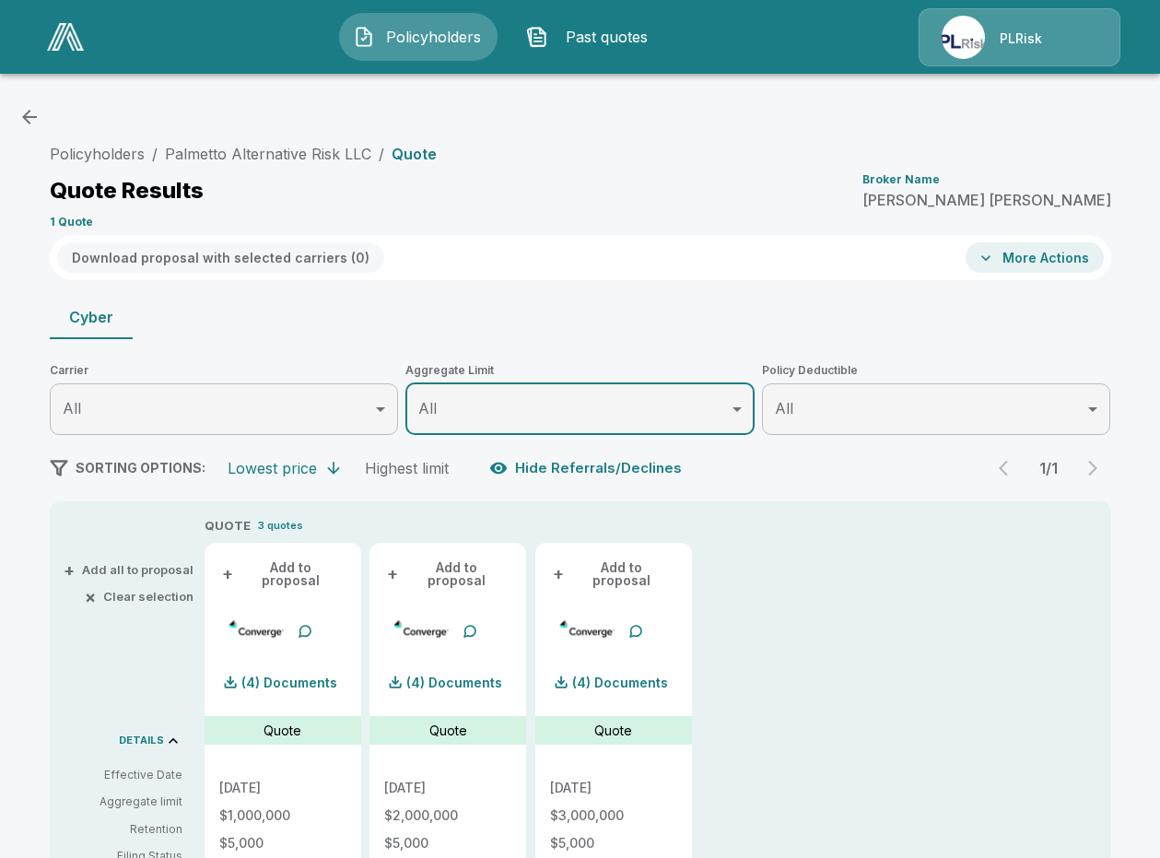
scroll to position [205, 0]
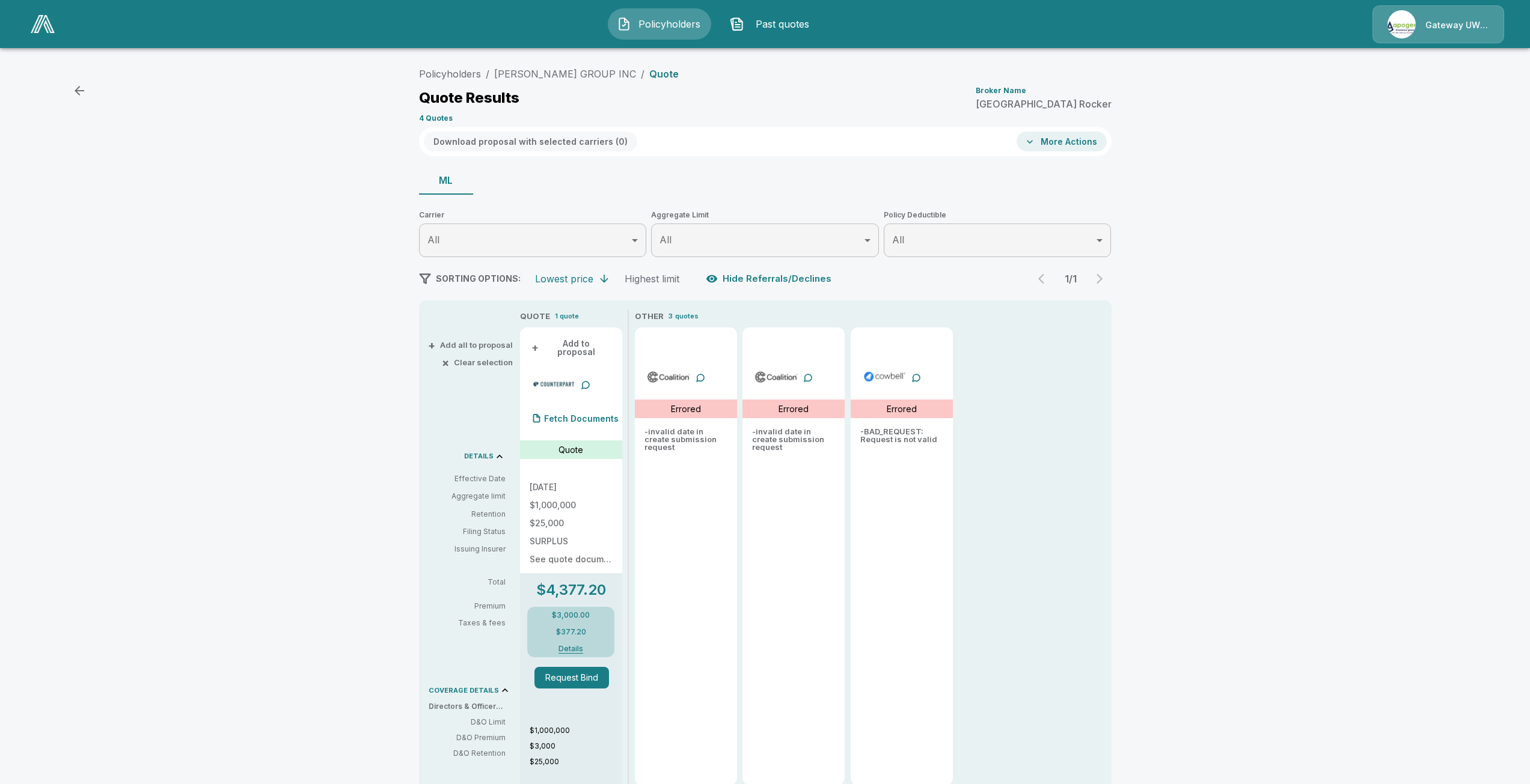
click at [568, 346] on button "+ Add to proposal" at bounding box center [571, 348] width 83 height 22
click at [502, 143] on button "Download proposal with selected carriers ( 1 )" at bounding box center [529, 142] width 211 height 20
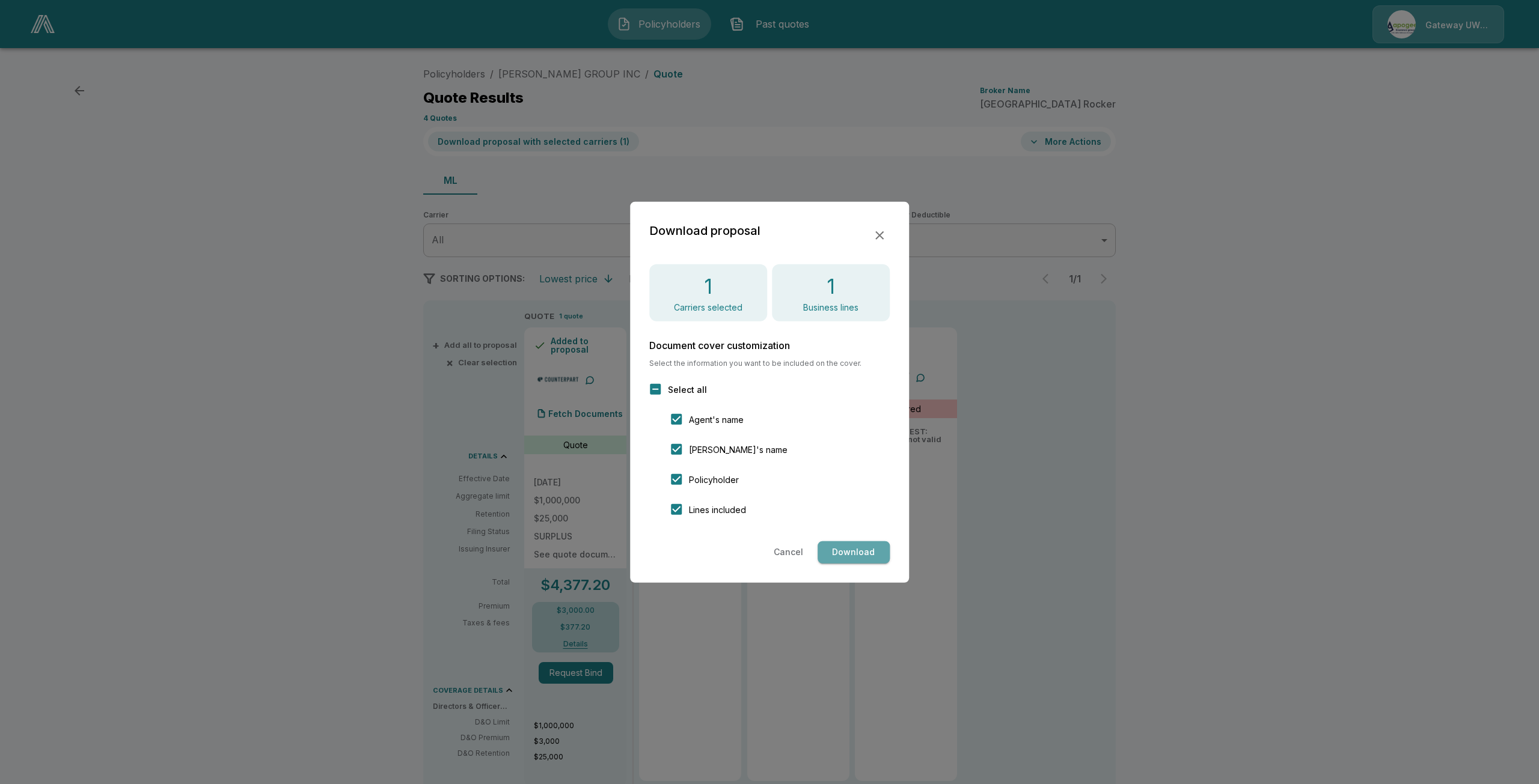
click at [852, 553] on button "Download" at bounding box center [853, 552] width 72 height 22
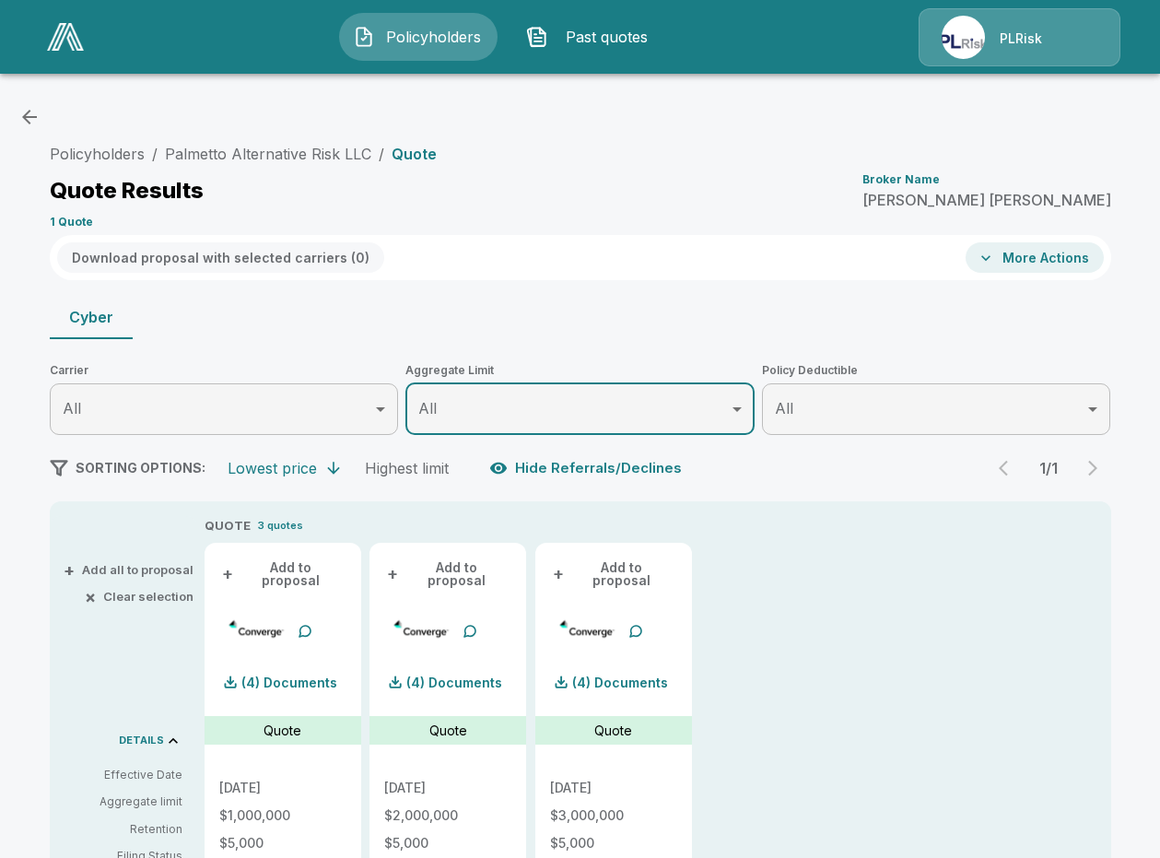
scroll to position [205, 0]
